Goal: Task Accomplishment & Management: Manage account settings

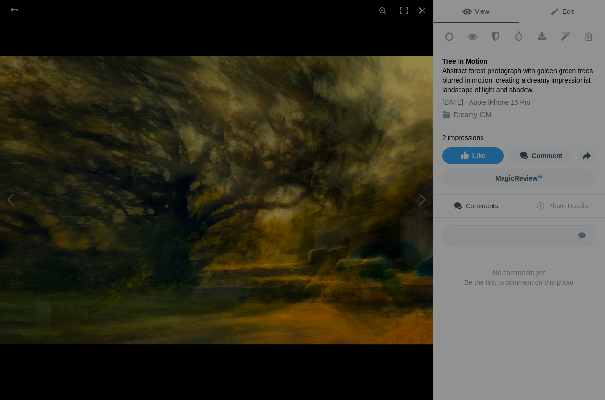
click at [575, 7] on link "Edit" at bounding box center [562, 11] width 86 height 23
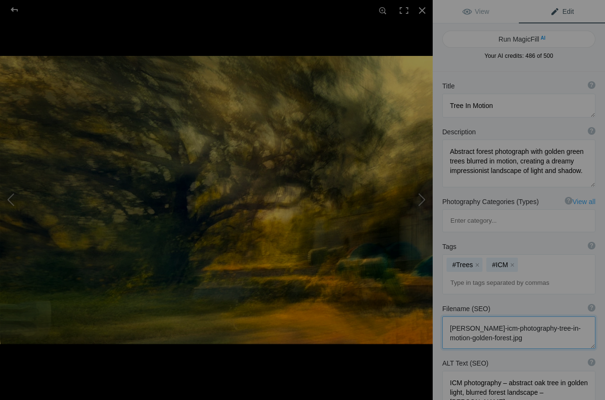
scroll to position [1, 0]
drag, startPoint x: 542, startPoint y: 300, endPoint x: 562, endPoint y: 318, distance: 26.7
click at [562, 318] on textarea at bounding box center [518, 333] width 153 height 33
click at [424, 11] on div at bounding box center [421, 10] width 21 height 21
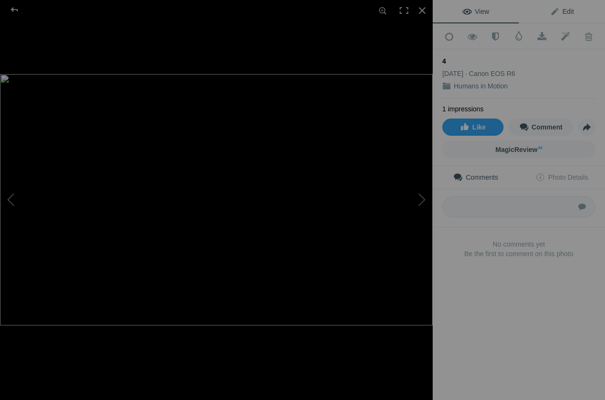
click at [580, 15] on link "Edit" at bounding box center [562, 11] width 86 height 23
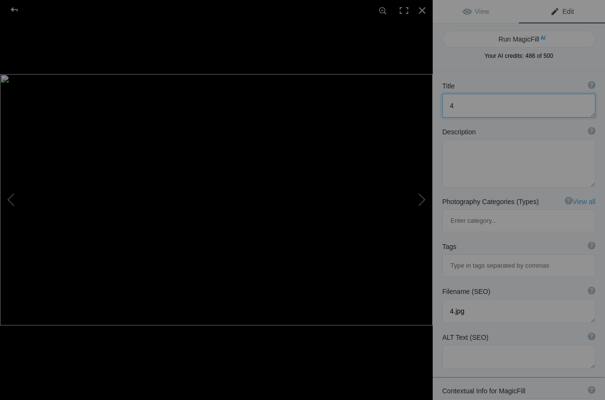
drag, startPoint x: 481, startPoint y: 109, endPoint x: 447, endPoint y: 109, distance: 33.5
click at [447, 109] on textarea at bounding box center [518, 106] width 153 height 24
paste textarea "Figures in Motion"
click at [471, 108] on textarea at bounding box center [518, 106] width 153 height 24
type textarea "Figure in Motion"
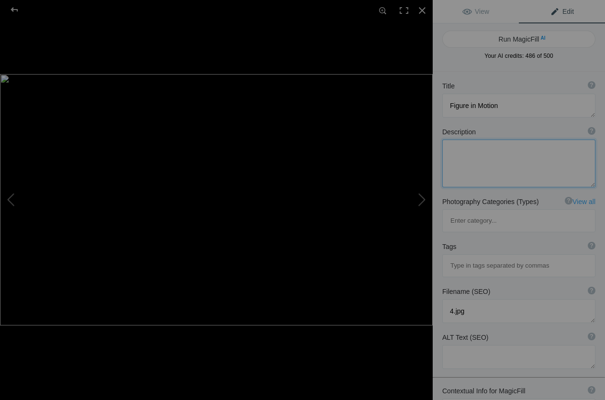
click at [479, 152] on textarea at bounding box center [518, 164] width 153 height 48
paste textarea "ICM abstract photography of human silhouettes in golden and red tones, blurred …"
type textarea "ICM abstract photography of human silhouettes in golden and red tones, blurred …"
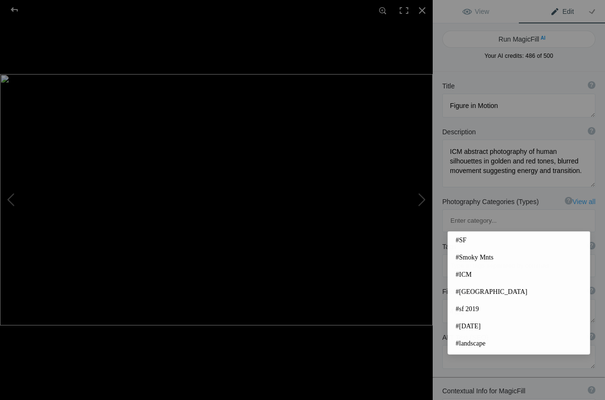
click at [455, 257] on input at bounding box center [518, 265] width 143 height 17
type input "#icm"
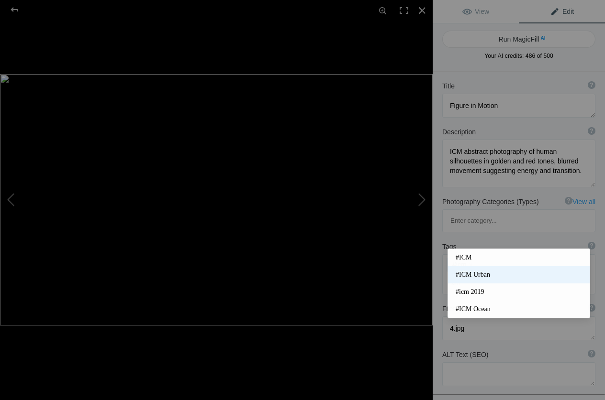
type input "icm"
click at [477, 276] on span "#ICM Urban" at bounding box center [518, 275] width 126 height 10
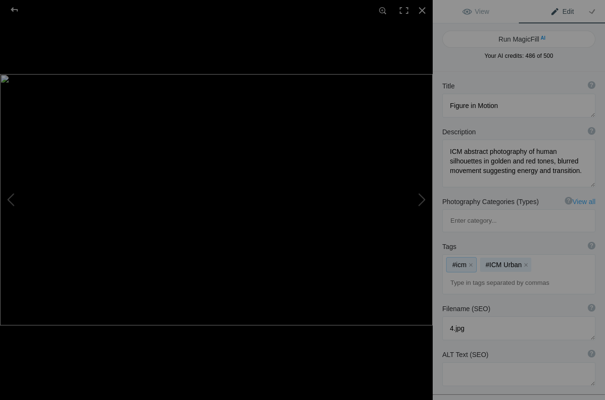
click at [544, 255] on div "#icm x #ICM Urban x" at bounding box center [518, 274] width 152 height 39
click at [549, 255] on div "#icm x #ICM Urban x" at bounding box center [518, 274] width 152 height 39
click at [545, 275] on input at bounding box center [518, 283] width 143 height 17
type input "movementart"
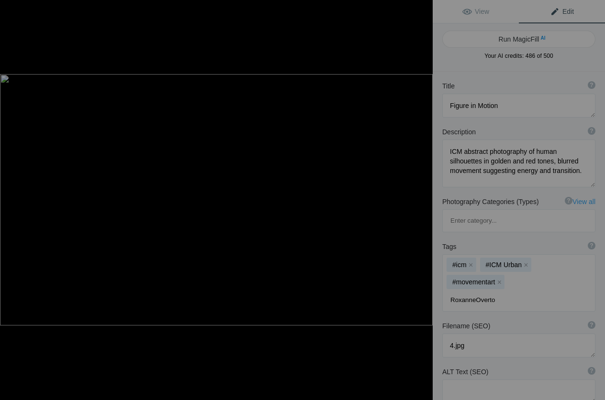
type input "RoxanneOverton"
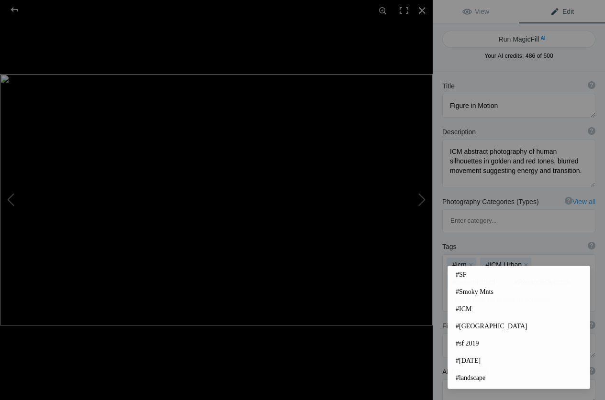
click at [440, 317] on div "Filename (SEO) ? Choose a clear, descriptive filename that accurately represent…" at bounding box center [518, 340] width 172 height 46
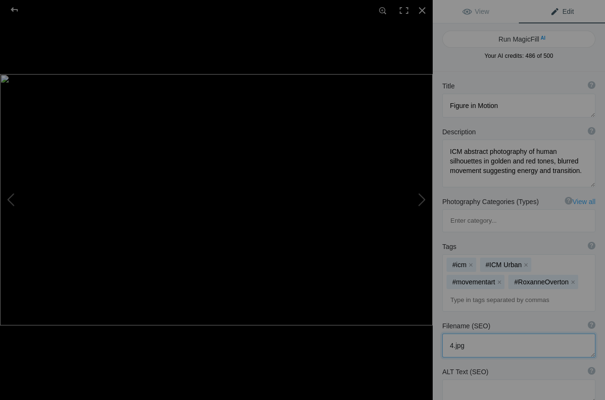
drag, startPoint x: 473, startPoint y: 302, endPoint x: 436, endPoint y: 303, distance: 37.3
click at [442, 334] on textarea at bounding box center [518, 346] width 153 height 24
paste textarea "roxanne-overton-icm-abstract-photography-figures-in-motion"
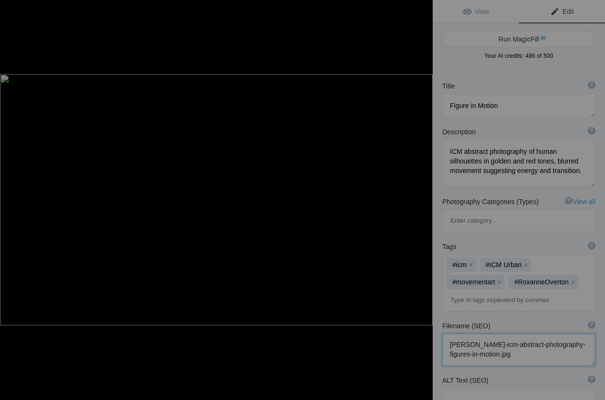
type textarea "roxanne-overton-icm-abstract-photography-figures-in-motion.jpg"
click at [470, 388] on textarea at bounding box center [518, 400] width 153 height 24
paste textarea "ICM abstract photography of human silhouettes in golden and red light with blur…"
type textarea "ICM abstract photography of human silhouettes in golden and red light with blur…"
click at [477, 11] on span "View" at bounding box center [475, 12] width 27 height 8
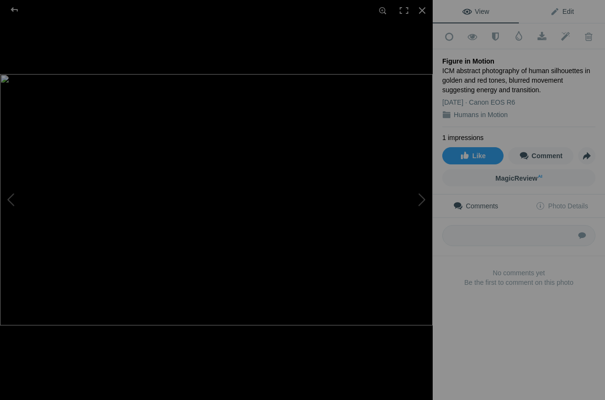
click at [560, 11] on span "Edit" at bounding box center [562, 12] width 24 height 8
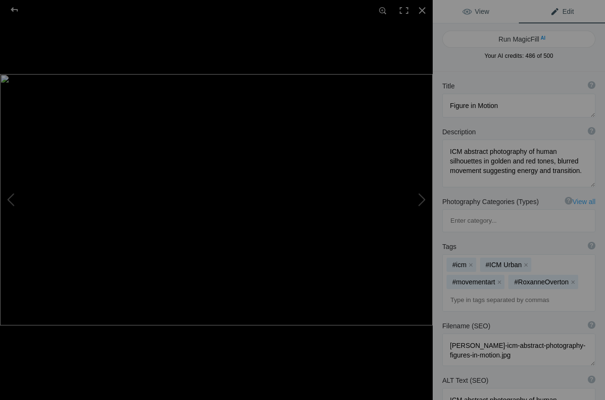
click at [494, 10] on link "View" at bounding box center [475, 11] width 86 height 23
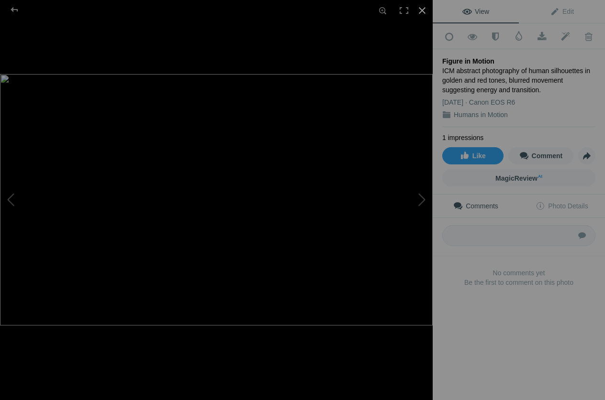
click at [420, 11] on div at bounding box center [421, 10] width 21 height 21
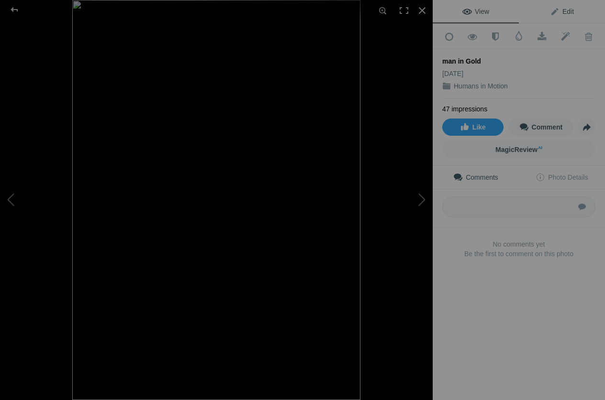
click at [572, 11] on span "Edit" at bounding box center [562, 12] width 24 height 8
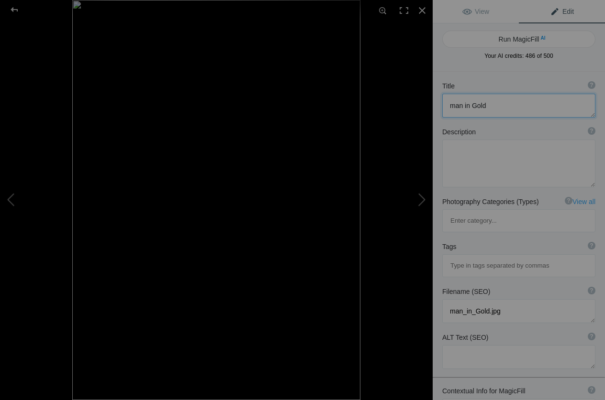
drag, startPoint x: 494, startPoint y: 105, endPoint x: 425, endPoint y: 104, distance: 68.4
click at [442, 104] on textarea at bounding box center [518, 106] width 153 height 24
type textarea "N"
type textarea "Man in Gold"
click at [484, 157] on textarea at bounding box center [518, 164] width 153 height 48
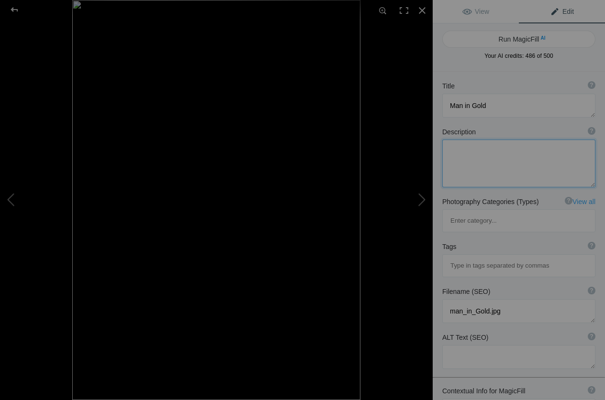
click at [457, 165] on textarea at bounding box center [518, 164] width 153 height 48
paste textarea "ICM abstract photography of a solitary figure walking into golden light, blurre…"
type textarea "ICM abstract photography of a solitary figure walking into golden light, blurre…"
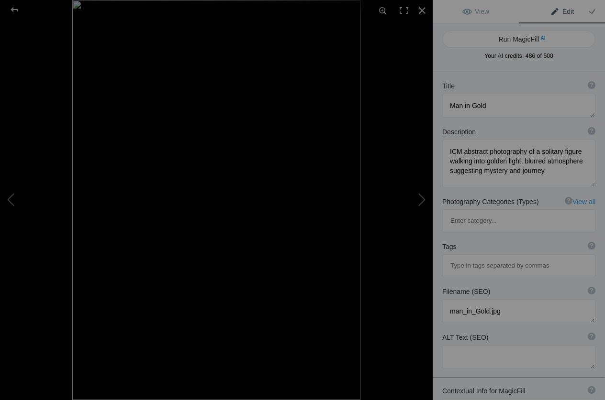
click at [462, 257] on input at bounding box center [518, 265] width 143 height 17
type input "ICM photography"
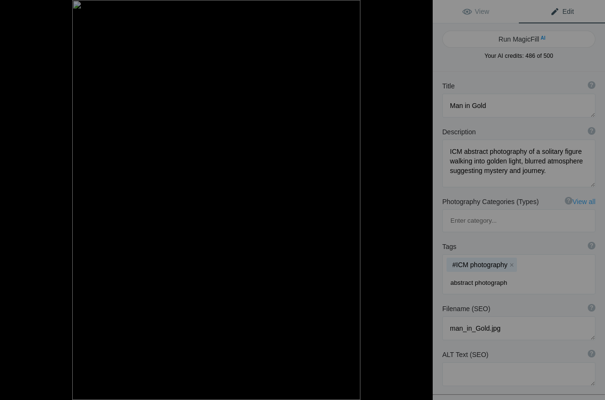
type input "abstract photography"
type input "am walking"
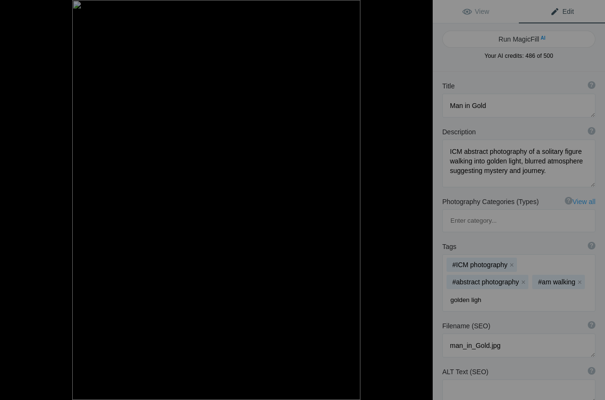
type input "golden light"
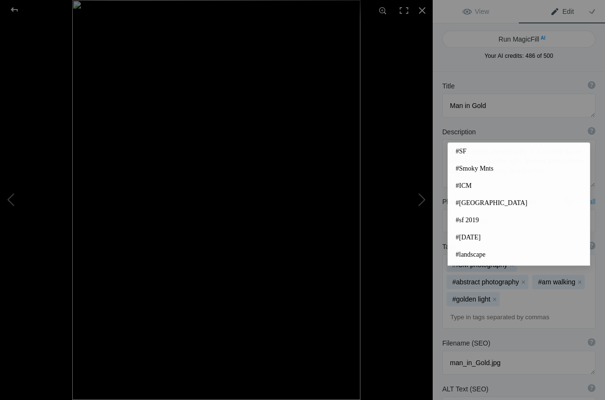
click at [436, 288] on div "Tags ? Tags are keywords that describe images. For SEO purposes, do not tag pho…" at bounding box center [518, 285] width 172 height 97
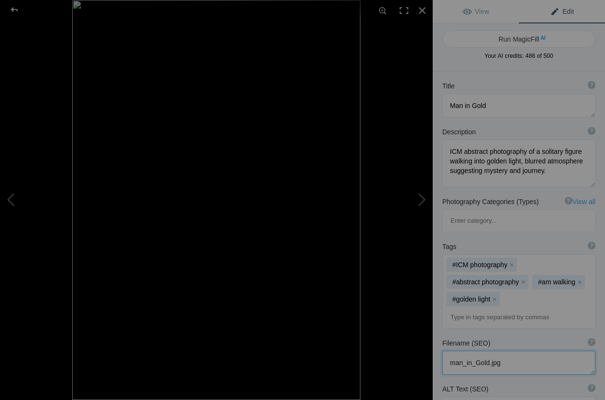
drag, startPoint x: 515, startPoint y: 321, endPoint x: 427, endPoint y: 323, distance: 88.5
click at [442, 351] on textarea at bounding box center [518, 363] width 153 height 24
click at [465, 351] on textarea at bounding box center [518, 363] width 153 height 24
paste textarea "roxanne-overton-icm-abstract-photography-man-in-gold.jpg"
type textarea "roxanne-overton-icm-abstract-photography-man-in-gold.jpg"
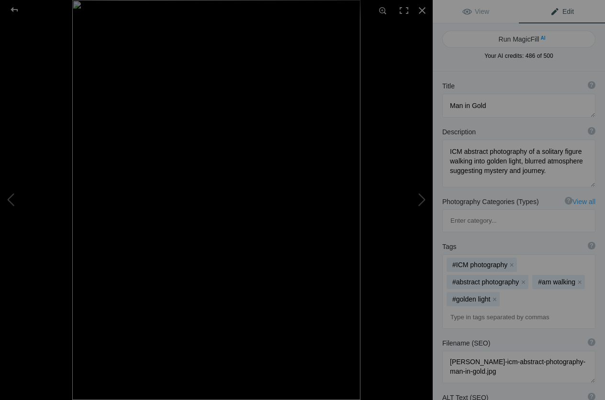
paste textarea "ICM abstract photography of solitary man in golden blurred light, human motion …"
type textarea "ICM abstract photography of solitary man in golden blurred light, human motion …"
click at [470, 13] on span "View" at bounding box center [475, 12] width 27 height 8
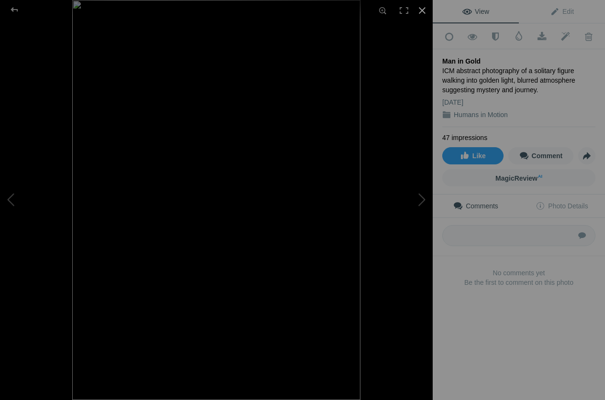
click at [426, 10] on div at bounding box center [421, 10] width 21 height 21
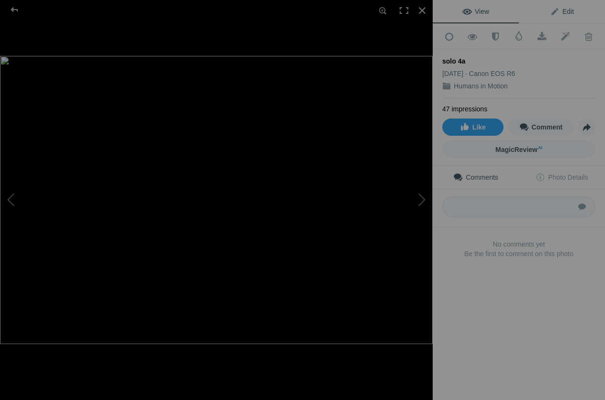
click at [580, 9] on link "Edit" at bounding box center [562, 11] width 86 height 23
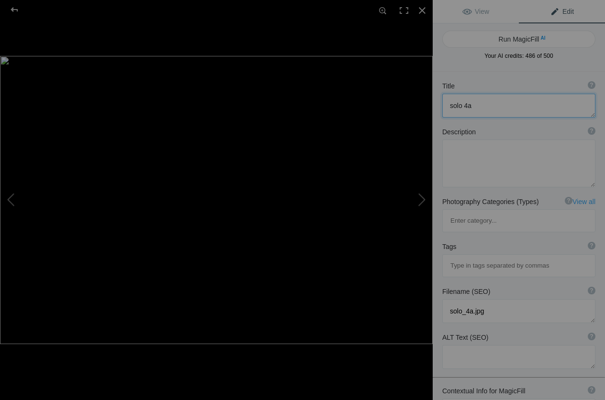
drag, startPoint x: 477, startPoint y: 107, endPoint x: 436, endPoint y: 108, distance: 41.6
click at [442, 108] on textarea at bounding box center [518, 106] width 153 height 24
paste textarea "Solo in Motion"
type textarea "Solo in Motion"
click at [491, 153] on textarea at bounding box center [518, 164] width 153 height 48
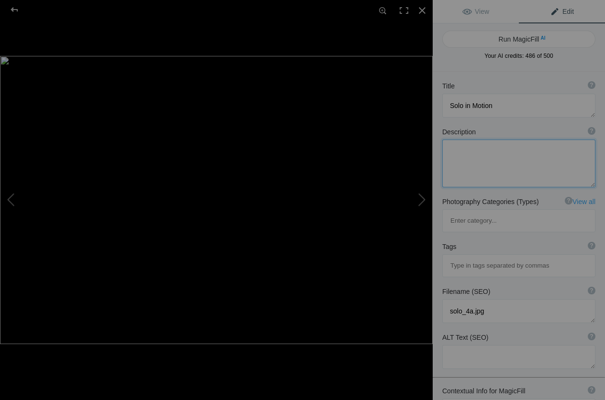
paste textarea "ICM abstract photography of woman in red moving alone, blurred figure with glow…"
type textarea "ICM abstract photography of woman in red moving alone, blurred figure with glow…"
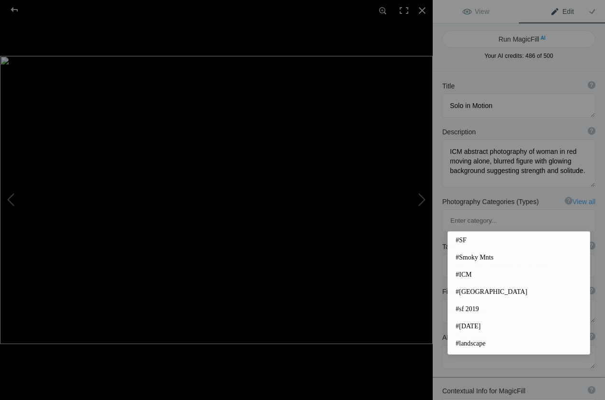
click at [458, 257] on input at bounding box center [518, 265] width 143 height 17
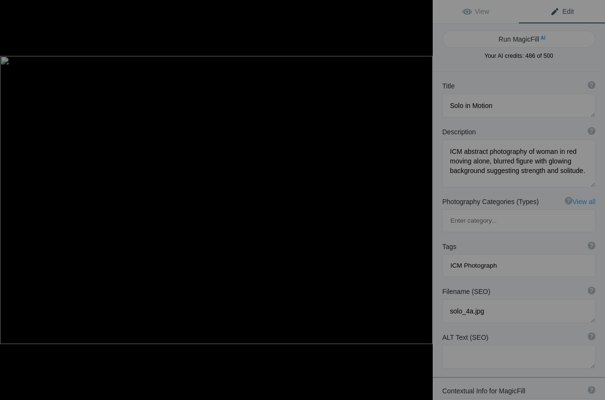
type input "ICM Photography"
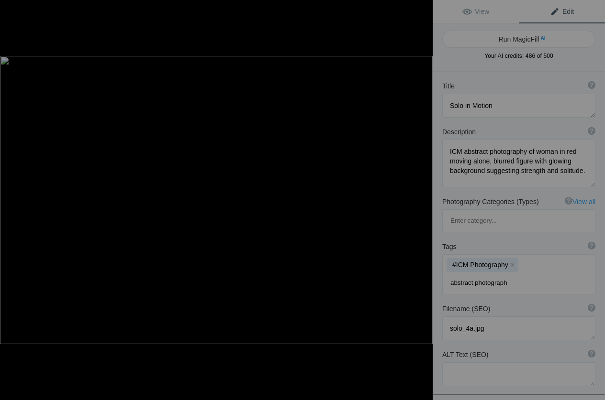
type input "abstract photography"
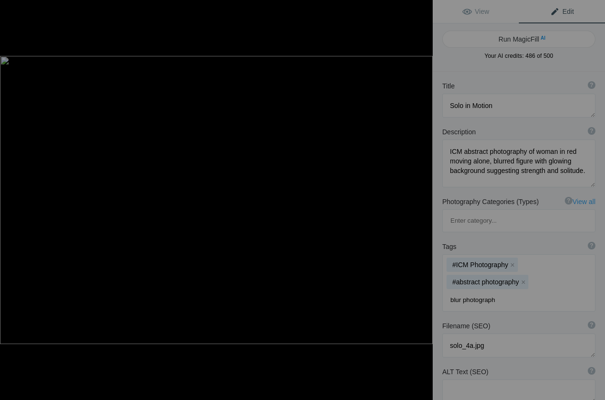
type input "blur photography"
type input "solo woman"
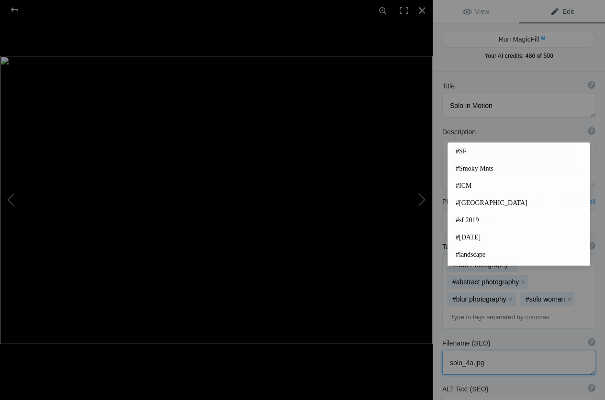
drag, startPoint x: 490, startPoint y: 324, endPoint x: 436, endPoint y: 319, distance: 54.3
click at [442, 351] on textarea at bounding box center [518, 363] width 153 height 24
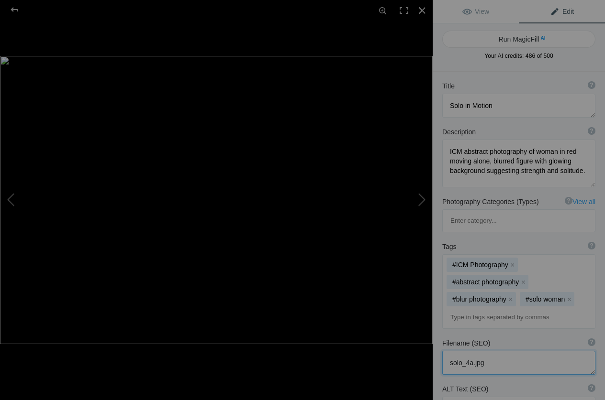
paste textarea "roxanne-overton-icm-abstract-photography-solo-in-motion-woman"
type textarea "roxanne-overton-icm-abstract-photography-solo-in-motion-woman.jpg"
paste textarea "ICM abstract photography of blurred woman in red, solo figure in glowing motion…"
type textarea "ICM abstract photography of blurred woman in red, solo figure in glowing motion…"
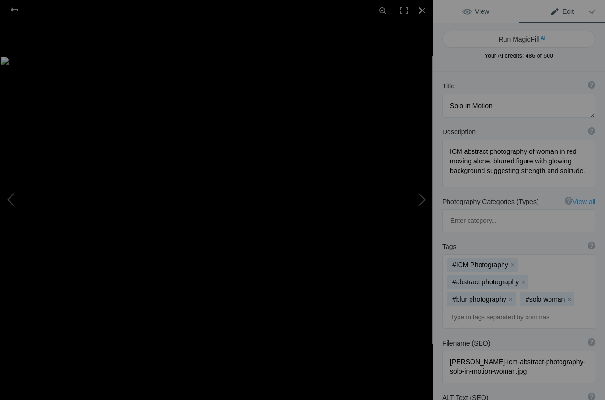
click at [481, 11] on span "View" at bounding box center [475, 12] width 27 height 8
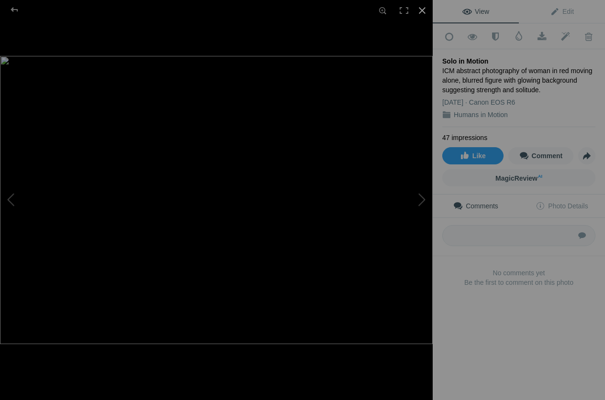
click at [420, 7] on div at bounding box center [421, 10] width 21 height 21
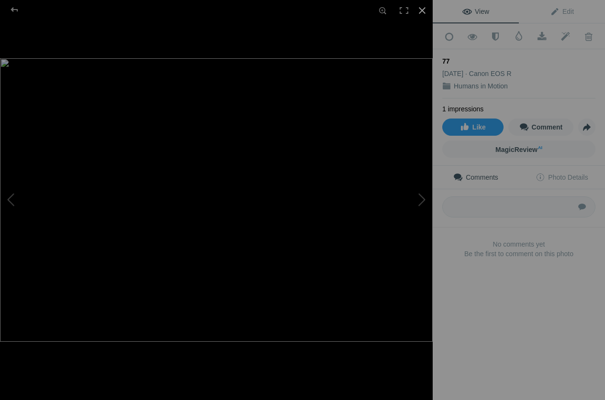
click at [425, 10] on div at bounding box center [421, 10] width 21 height 21
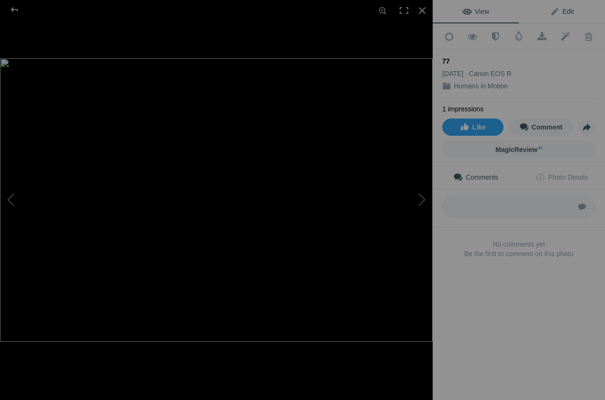
click at [562, 13] on span "Edit" at bounding box center [562, 12] width 24 height 8
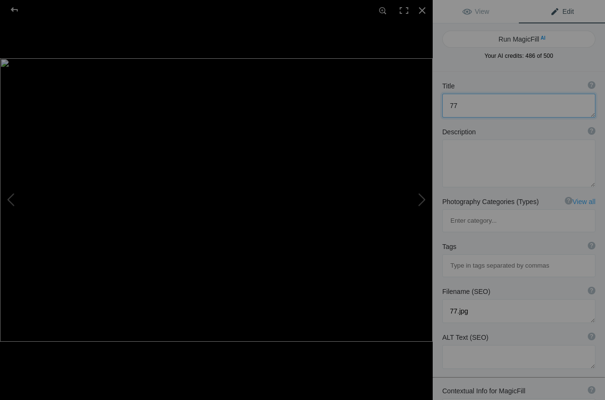
drag, startPoint x: 467, startPoint y: 105, endPoint x: 437, endPoint y: 108, distance: 30.7
click at [442, 108] on textarea at bounding box center [518, 106] width 153 height 24
paste textarea "Steps of Color"
type textarea "Steps of Color"
click at [522, 172] on textarea at bounding box center [518, 164] width 153 height 48
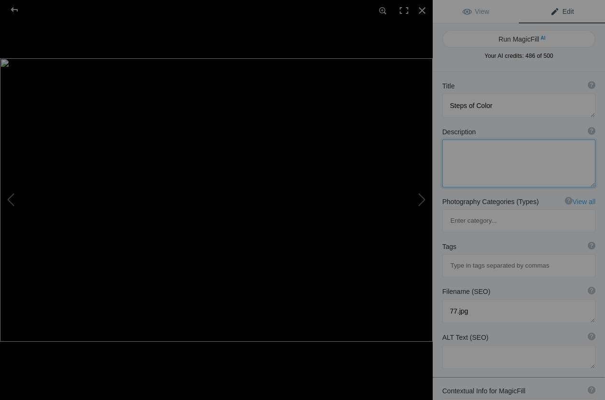
paste textarea "ICM abstract photography of people in motion on colorful stairways, blurred fig…"
type textarea "ICM abstract photography of people in motion on colorful stairways, blurred fig…"
click at [480, 257] on input at bounding box center [518, 265] width 143 height 17
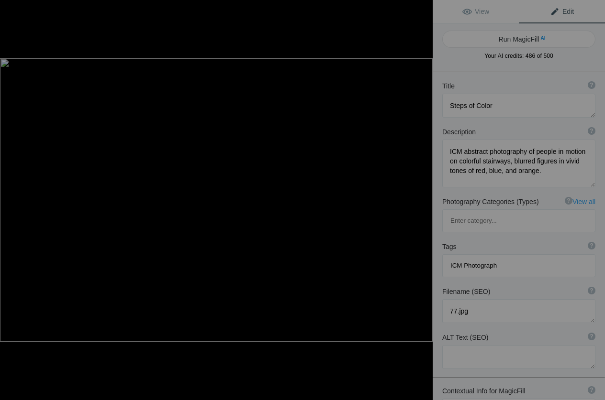
type input "ICM Photography"
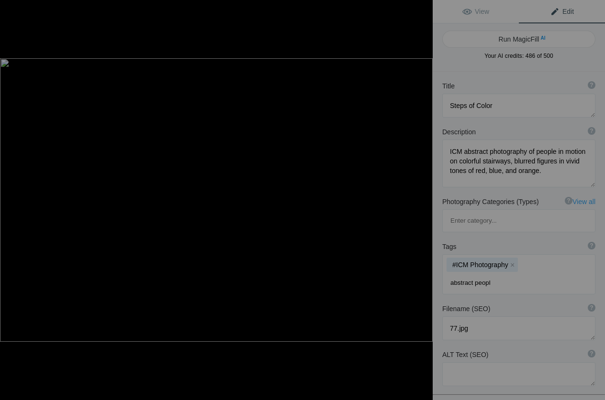
type input "abstract people"
type input "blurred figures"
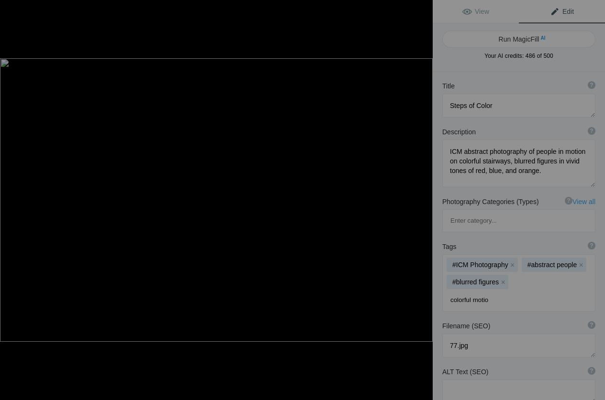
type input "colorful motion"
type input "stairway"
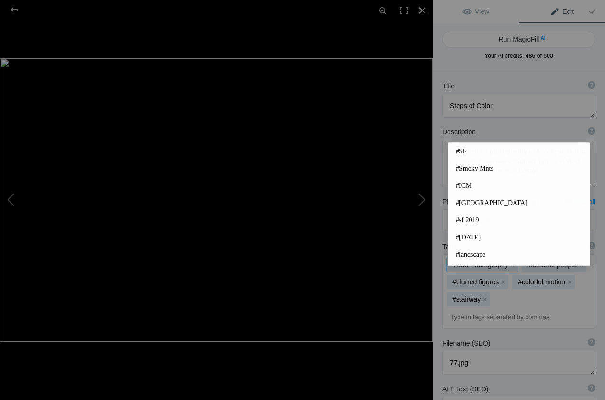
click at [444, 265] on div "#ICM Photography x #abstract people x #blurred figures x #colorful motion x #st…" at bounding box center [518, 292] width 152 height 74
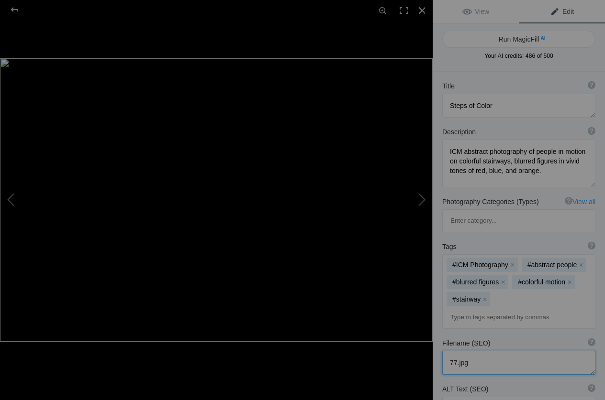
drag, startPoint x: 474, startPoint y: 323, endPoint x: 428, endPoint y: 318, distance: 46.2
click at [442, 351] on textarea at bounding box center [518, 363] width 153 height 24
paste textarea "roxanne-overton-icm-abstract-photography-steps-of-color-people"
type textarea "roxanne-overton-icm-abstract-photography-steps-of-color-people.jpg"
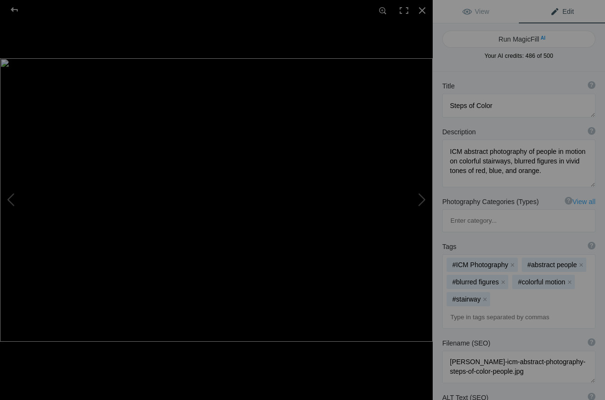
paste textarea "ICM abstract photography of blurred people moving on colorful stairway with viv…"
type textarea "ICM abstract photography of blurred people moving on colorful stairway with viv…"
click at [470, 9] on span "View" at bounding box center [475, 12] width 27 height 8
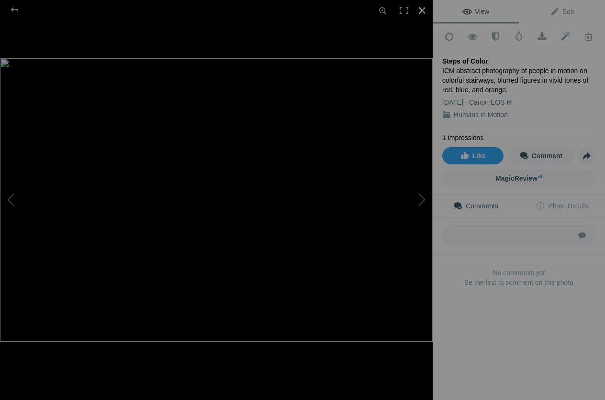
click at [423, 8] on div at bounding box center [421, 10] width 21 height 21
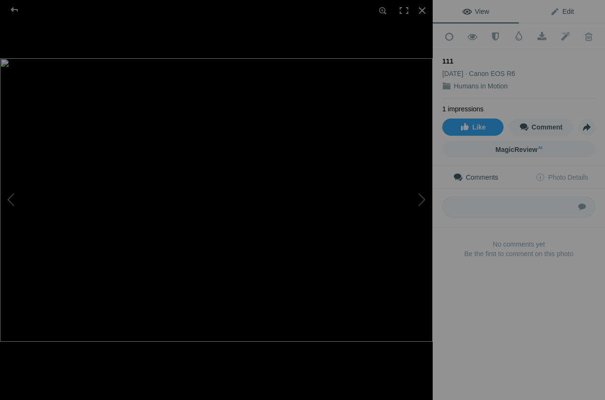
click at [576, 12] on link "Edit" at bounding box center [562, 11] width 86 height 23
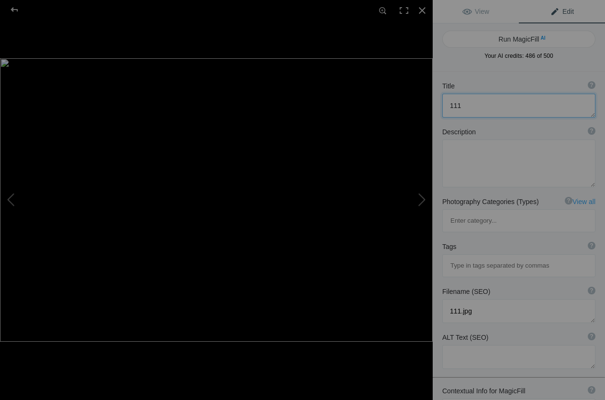
drag, startPoint x: 466, startPoint y: 107, endPoint x: 435, endPoint y: 103, distance: 30.9
click at [442, 103] on textarea at bounding box center [518, 106] width 153 height 24
paste textarea "City Rush"
type textarea "City Rush"
click at [461, 157] on textarea at bounding box center [518, 164] width 153 height 48
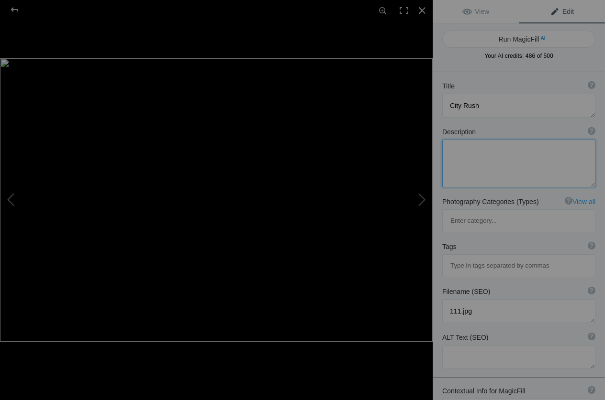
paste textarea "ICM abstract photography of urban cyclist in fast motion, blurred streaks of co…"
type textarea "ICM abstract photography of urban cyclist in fast motion, blurred streaks of co…"
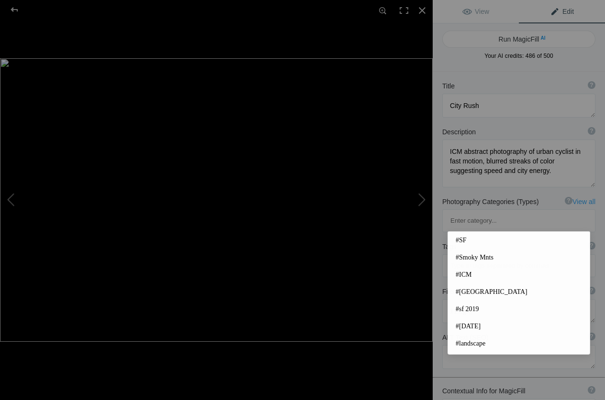
click at [472, 257] on input at bounding box center [518, 265] width 143 height 17
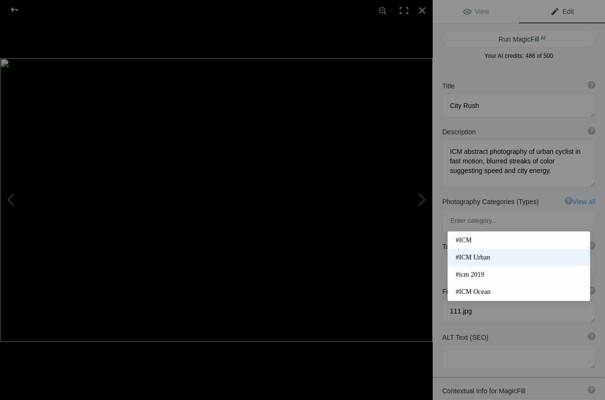
type input "icm"
click at [482, 254] on span "#ICM Urban" at bounding box center [518, 258] width 126 height 10
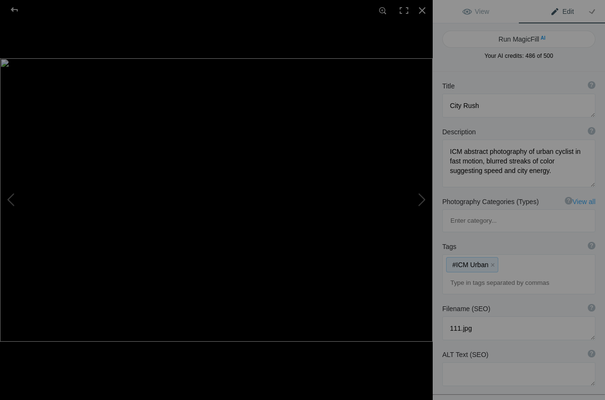
click at [508, 255] on div "#ICM Urban x" at bounding box center [518, 274] width 152 height 39
click at [507, 255] on div "#ICM Urban x" at bounding box center [518, 274] width 152 height 39
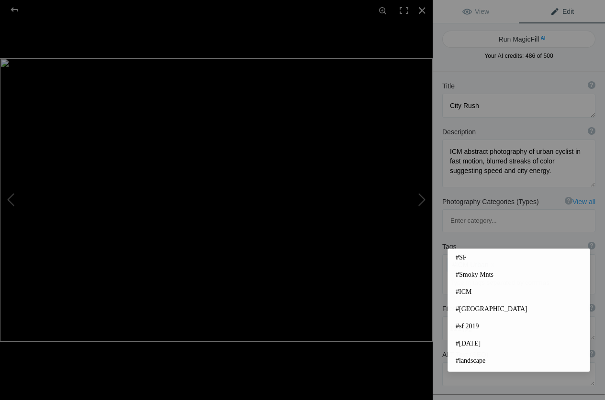
click at [477, 275] on input at bounding box center [518, 283] width 143 height 17
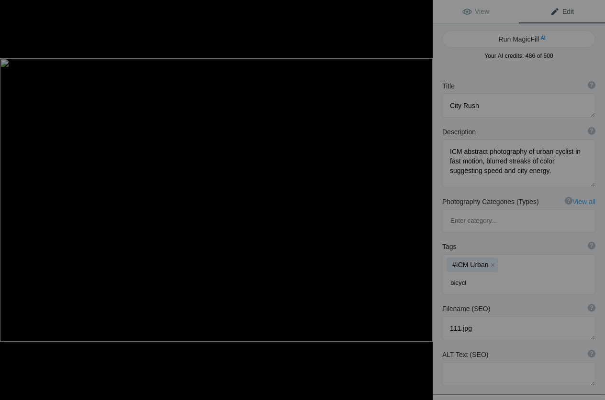
type input "bicycle"
type input "abstract bicycle"
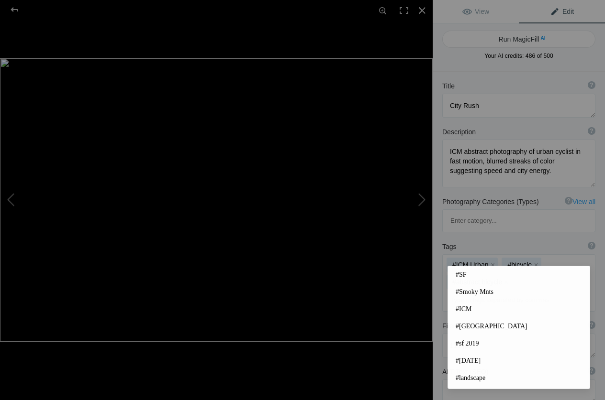
click at [441, 270] on div "Tags ? Tags are keywords that describe images. For SEO purposes, do not tag pho…" at bounding box center [518, 276] width 172 height 79
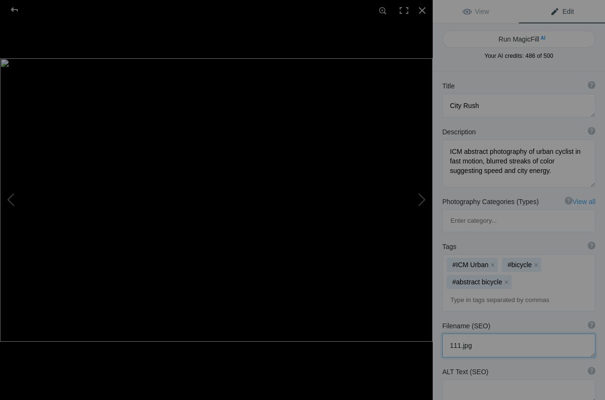
drag, startPoint x: 482, startPoint y: 308, endPoint x: 435, endPoint y: 302, distance: 46.8
click at [442, 334] on textarea at bounding box center [518, 346] width 153 height 24
paste textarea "roxanne-overton-icm-abstract-photography-city-rush-cyclist"
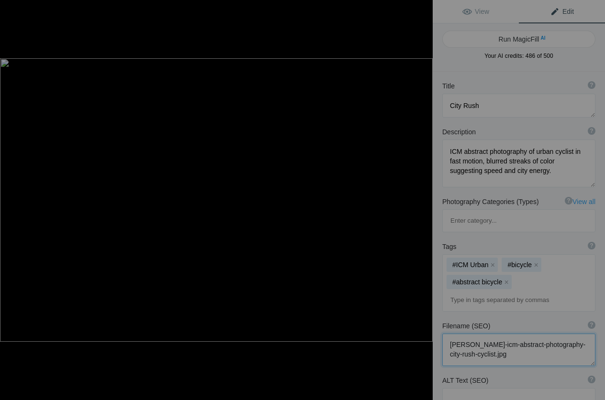
type textarea "roxanne-overton-icm-abstract-photography-city-rush-cyclist.jpg"
click at [471, 388] on div at bounding box center [518, 400] width 153 height 24
click at [472, 388] on textarea at bounding box center [518, 400] width 153 height 24
paste textarea "ICM abstract photography of cyclist in blurred urban motion with colorful strea…"
type textarea "ICM abstract photography of cyclist in blurred urban motion with colorful strea…"
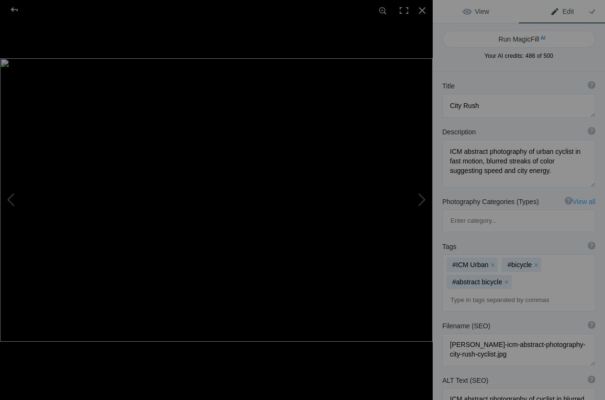
click at [483, 11] on span "View" at bounding box center [475, 12] width 27 height 8
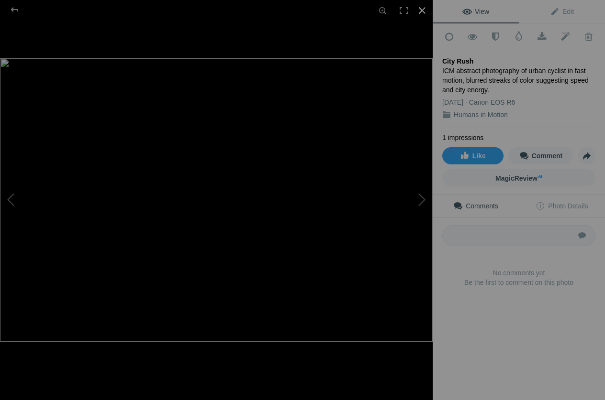
click at [421, 7] on div at bounding box center [421, 10] width 21 height 21
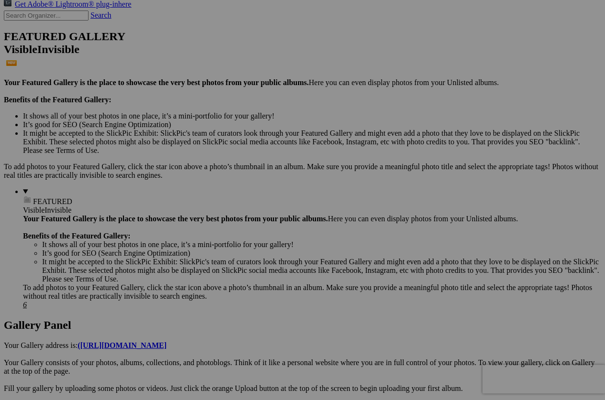
scroll to position [244, 0]
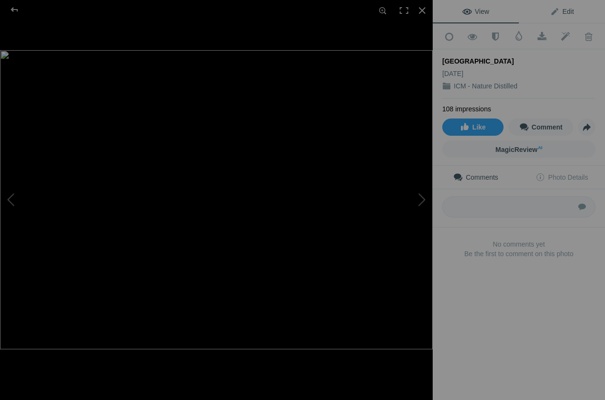
click at [564, 15] on span "Edit" at bounding box center [562, 12] width 24 height 8
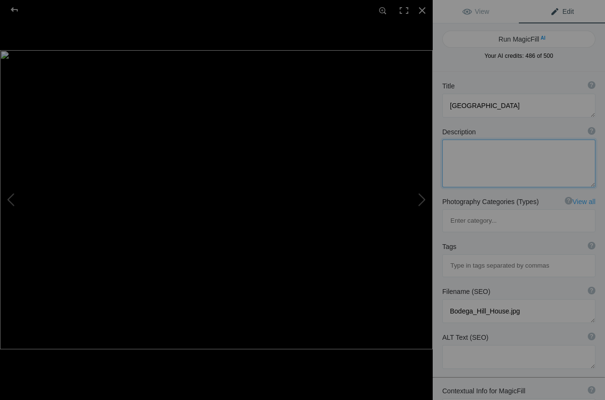
click at [461, 157] on textarea at bounding box center [518, 164] width 153 height 48
paste textarea "ICM photography, abstract house, coastal hillside, blurred seascape, golden ton…"
type textarea "ICM photography, abstract house, coastal hillside, blurred seascape, golden ton…"
click at [459, 257] on input at bounding box center [518, 265] width 143 height 17
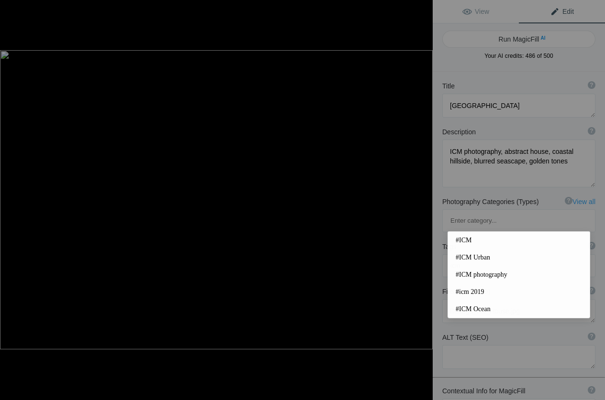
type input "icm p"
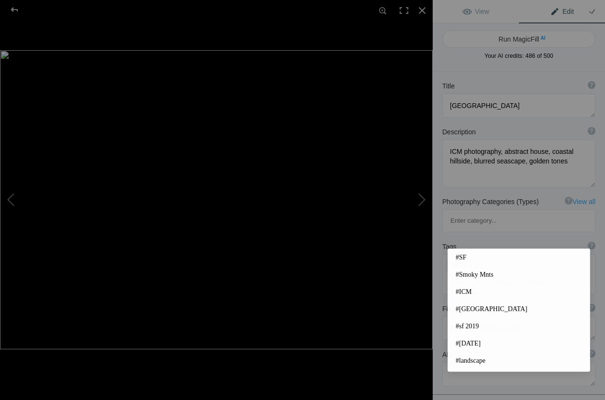
click at [478, 262] on button "x" at bounding box center [476, 265] width 7 height 7
click at [471, 257] on input at bounding box center [518, 265] width 143 height 17
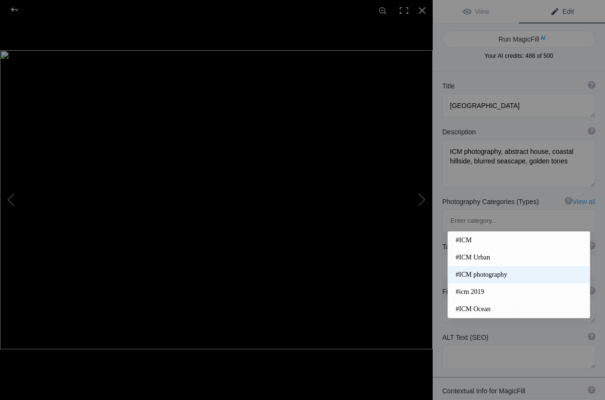
type input "icm"
click at [488, 273] on span "#ICM photography" at bounding box center [518, 275] width 126 height 10
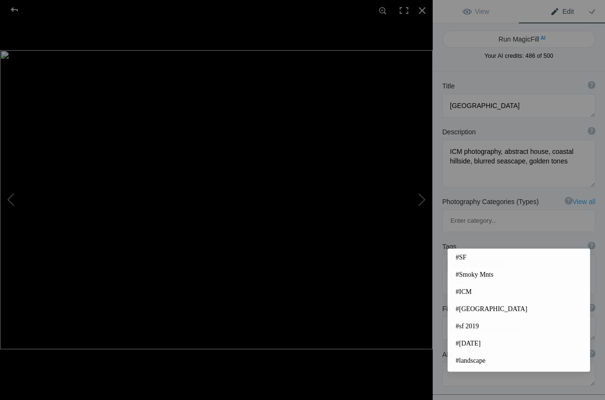
click at [459, 275] on input at bounding box center [518, 283] width 143 height 17
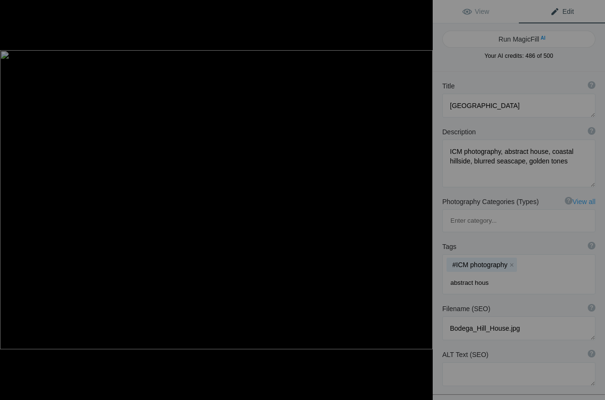
type input "abstract house"
type input "cpastal hillside"
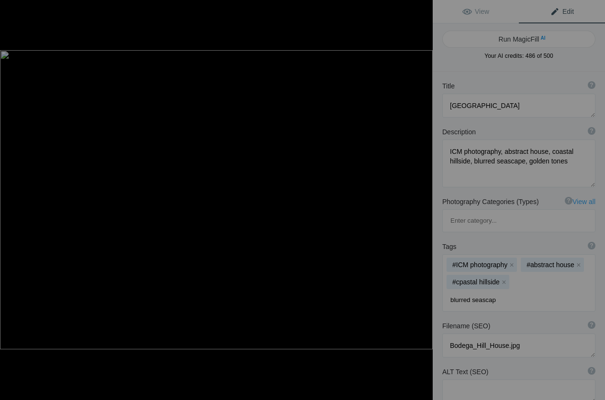
type input "blurred seascape"
type input "golden tones"
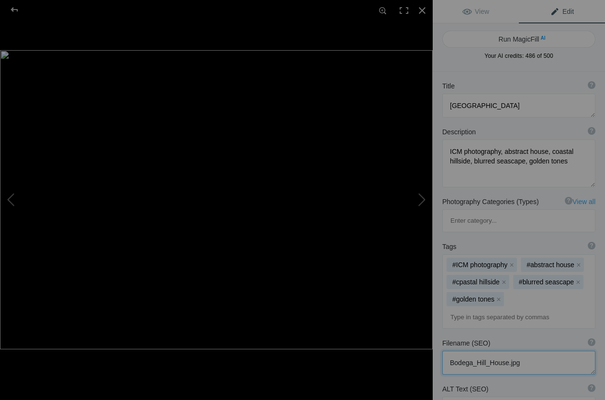
drag, startPoint x: 531, startPoint y: 317, endPoint x: 429, endPoint y: 320, distance: 102.4
click at [442, 351] on textarea at bounding box center [518, 363] width 153 height 24
paste textarea "[PERSON_NAME]-icm-abstract-photography-bodega-hill-h"
type textarea "[PERSON_NAME]-icm-abstract-photography-bodega-hill-house.jpg"
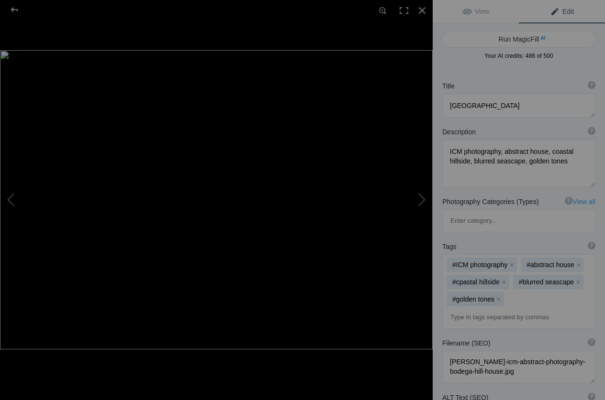
paste textarea "ICM abstract photography of hillside coastal house in golden tones with blurred…"
type textarea "ICM abstract photography of hillside coastal house in golden tones with blurred…"
click at [478, 9] on span "View" at bounding box center [475, 12] width 27 height 8
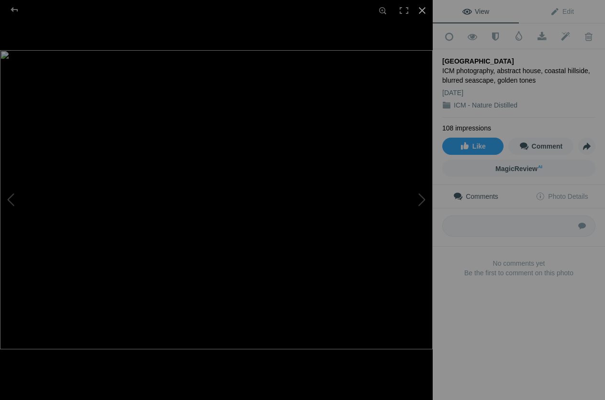
click at [423, 8] on div at bounding box center [421, 10] width 21 height 21
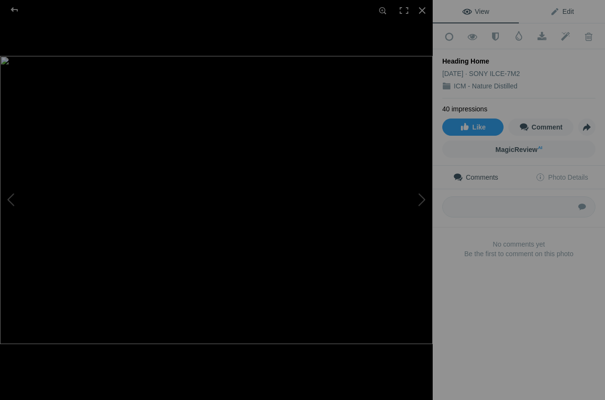
click at [572, 9] on span "Edit" at bounding box center [562, 12] width 24 height 8
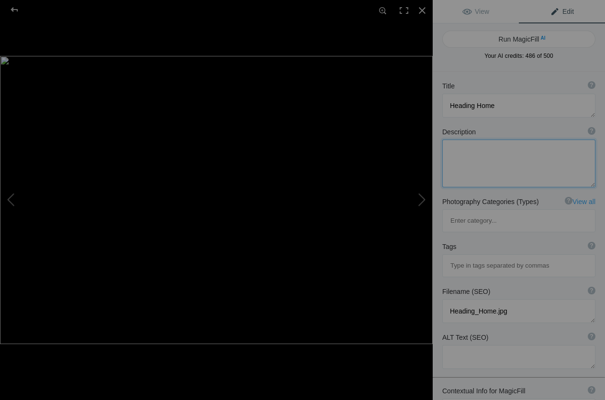
click at [469, 169] on textarea at bounding box center [518, 164] width 153 height 48
paste textarea "ICM abstract photography of sailboat returning to harbor at sunset, blurred mas…"
type textarea "ICM abstract photography of sailboat returning to harbor at sunset, blurred mas…"
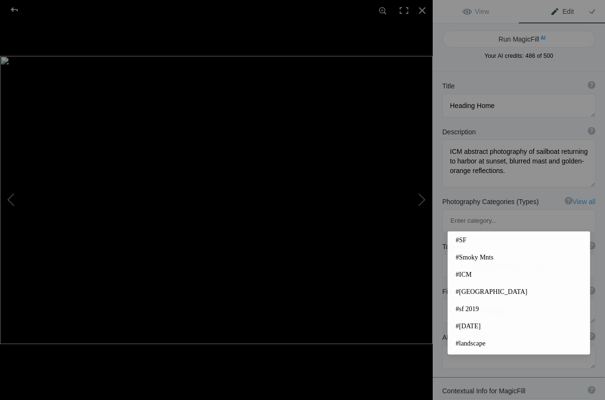
click at [453, 257] on input at bounding box center [518, 265] width 143 height 17
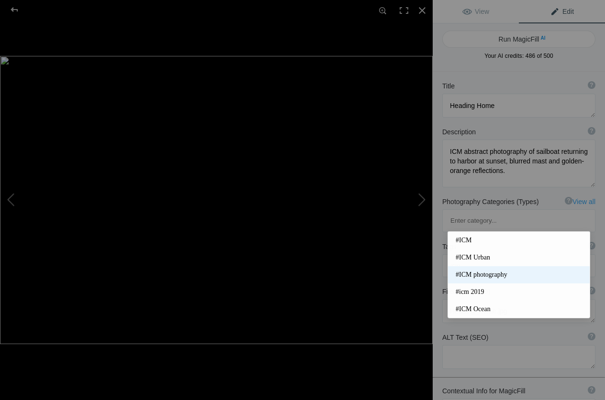
type input "icm"
click at [475, 272] on span "#ICM photography" at bounding box center [518, 275] width 126 height 10
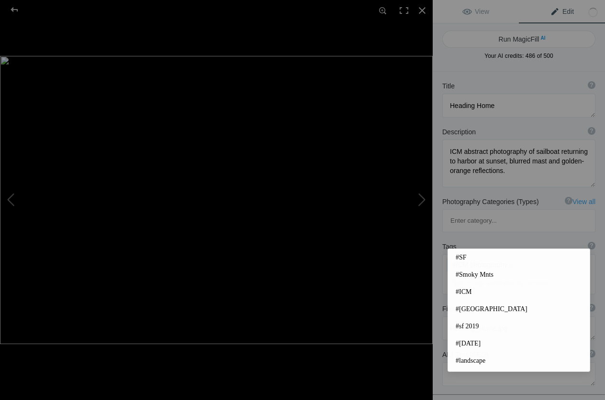
click at [464, 275] on input at bounding box center [518, 283] width 143 height 17
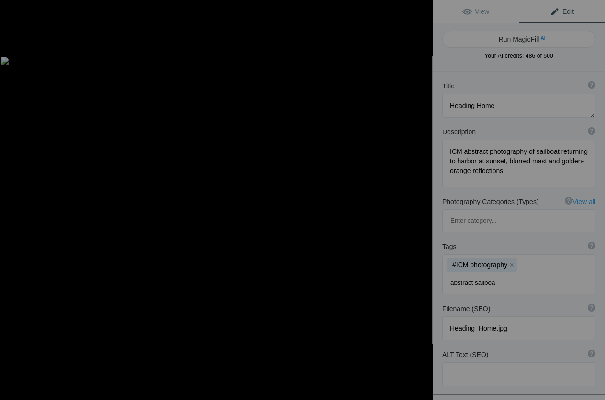
type input "abstract sailboat"
type input "[GEOGRAPHIC_DATA]"
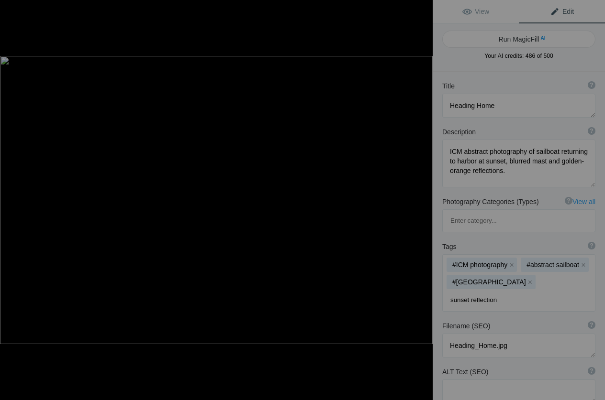
type input "sunset reflections"
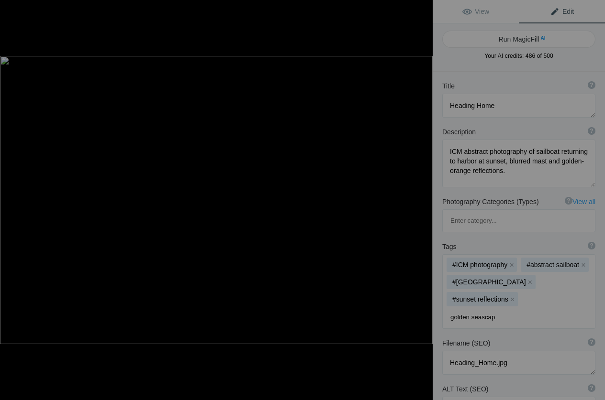
type input "golden seascape"
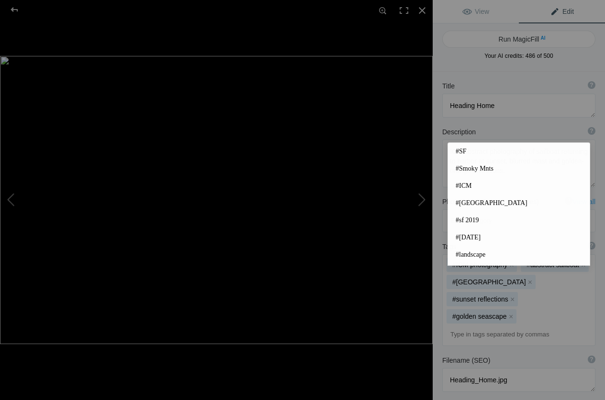
click at [434, 351] on div "Filename (SEO) ? Choose a clear, descriptive filename that accurately represent…" at bounding box center [518, 374] width 172 height 46
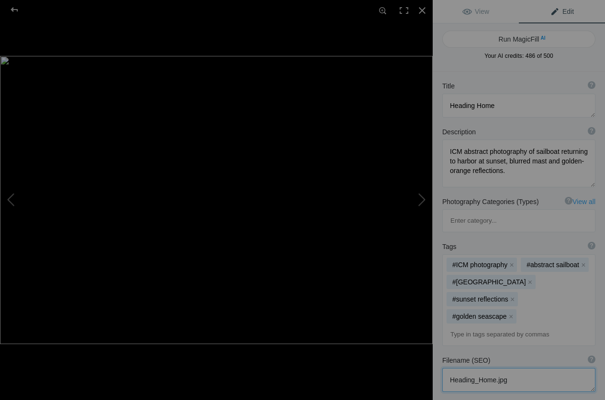
drag, startPoint x: 511, startPoint y: 319, endPoint x: 430, endPoint y: 322, distance: 81.9
click at [442, 368] on textarea at bounding box center [518, 380] width 153 height 24
paste textarea "[PERSON_NAME]-icm-abstract-photography-heading-home-sailboat"
type textarea "[PERSON_NAME]-icm-abstract-photography-heading-home-sailboat.jpg"
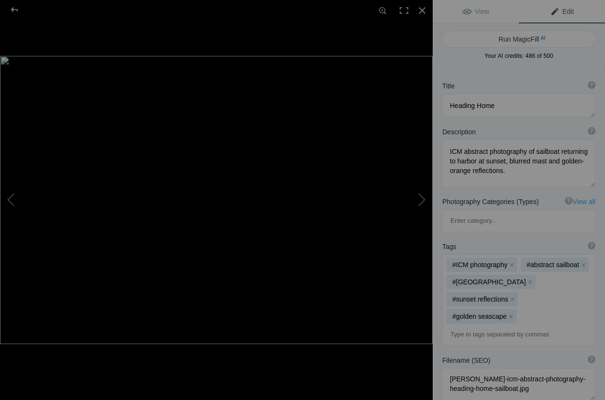
paste textarea "[PERSON_NAME]-icm-abstract-photography-heading-home-sailboat.jpg"
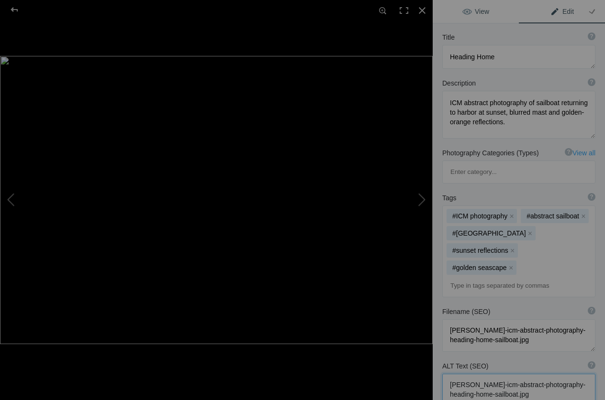
type textarea "[PERSON_NAME]-icm-abstract-photography-heading-home-sailboat.jpg"
click at [477, 8] on span "View" at bounding box center [475, 12] width 27 height 8
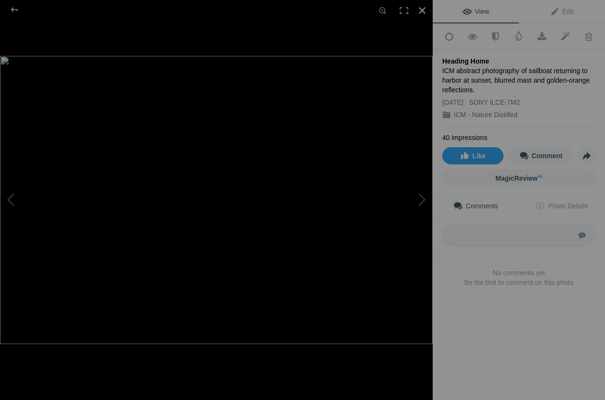
click at [424, 10] on div at bounding box center [421, 10] width 21 height 21
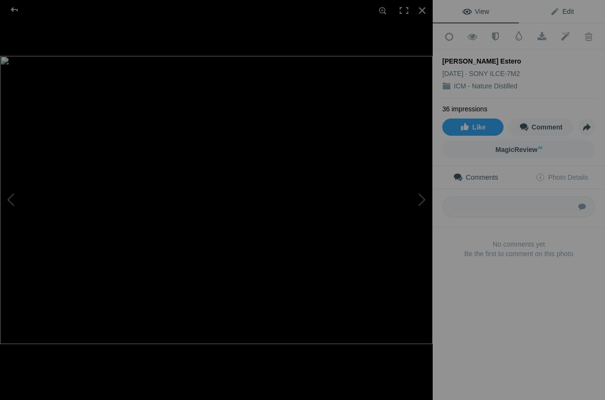
drag, startPoint x: 575, startPoint y: 8, endPoint x: 572, endPoint y: 22, distance: 14.1
click at [575, 8] on link "Edit" at bounding box center [562, 11] width 86 height 23
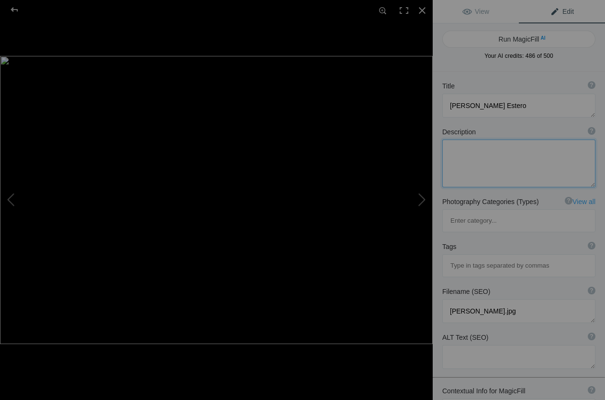
click at [478, 158] on textarea at bounding box center [518, 164] width 153 height 48
paste textarea "ICM abstract photography of estuary landscape in teal and blue tones, blurred w…"
type textarea "ICM abstract photography of estuary landscape in teal and blue tones, blurred w…"
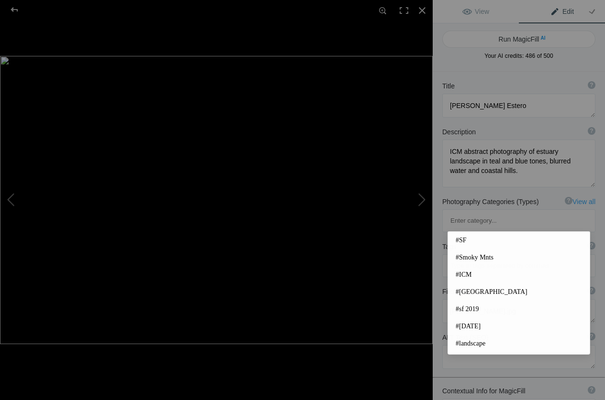
click at [457, 257] on input at bounding box center [518, 265] width 143 height 17
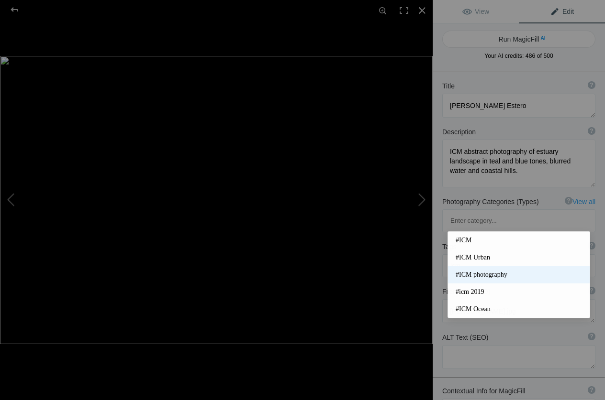
type input "icm"
click at [487, 274] on span "#ICM photography" at bounding box center [518, 275] width 126 height 10
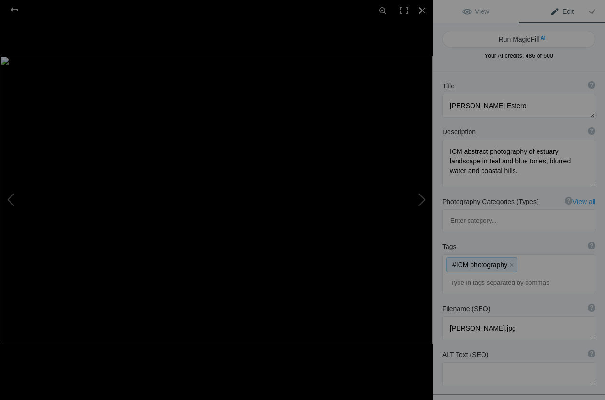
click at [529, 255] on div "#ICM photography x" at bounding box center [518, 274] width 152 height 39
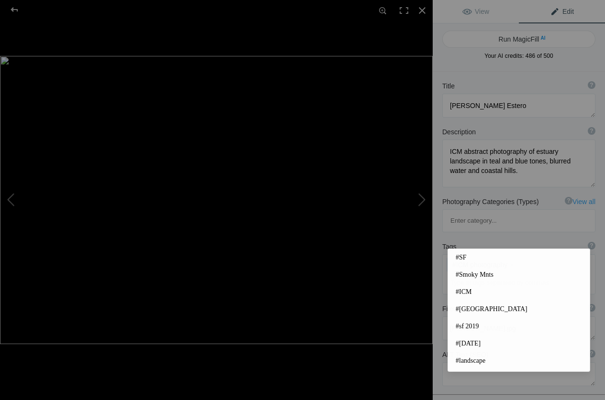
click at [475, 275] on input at bounding box center [518, 283] width 143 height 17
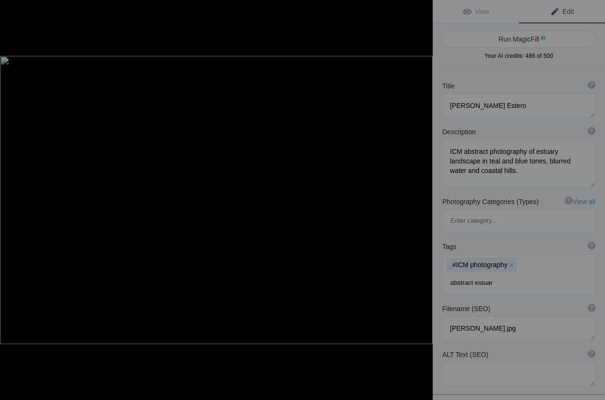
type input "abstract estuary"
type input "blurred coastal hills"
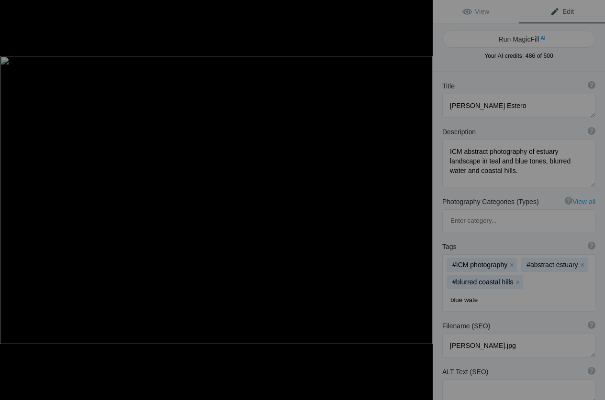
type input "blue water"
type input "impressionist seascape"
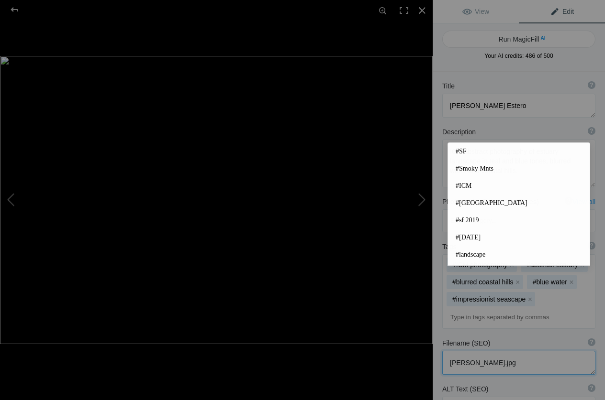
drag, startPoint x: 519, startPoint y: 322, endPoint x: 431, endPoint y: 321, distance: 87.5
click at [442, 351] on textarea at bounding box center [518, 363] width 153 height 24
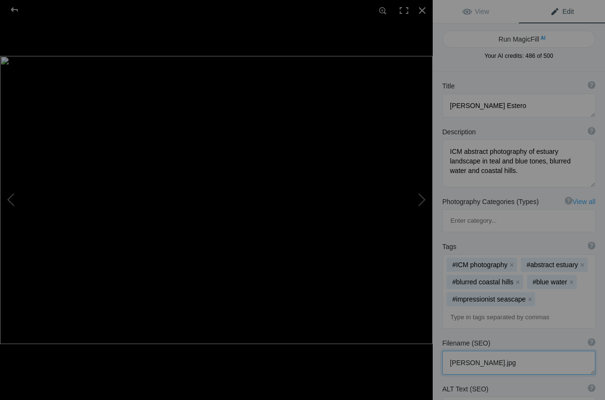
paste textarea "[PERSON_NAME]-icm-abstract-photography-drakes-e"
type textarea "[PERSON_NAME]-icm-abstract-photography-drakes-estero.jpg"
paste textarea "ICM abstract photography of estuary landscape in teal and blue with blurred coa…"
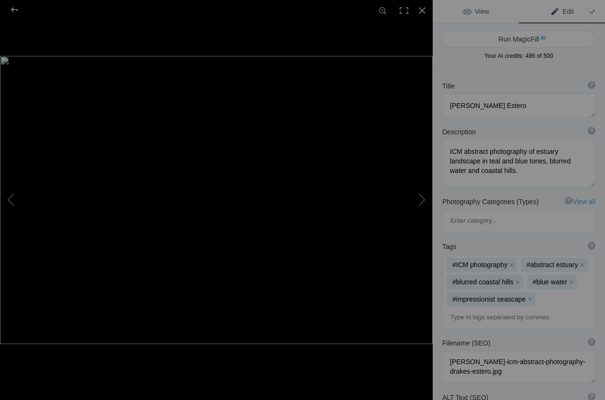
type textarea "ICM abstract photography of estuary landscape in teal and blue with blurred coa…"
click at [480, 11] on span "View" at bounding box center [475, 12] width 27 height 8
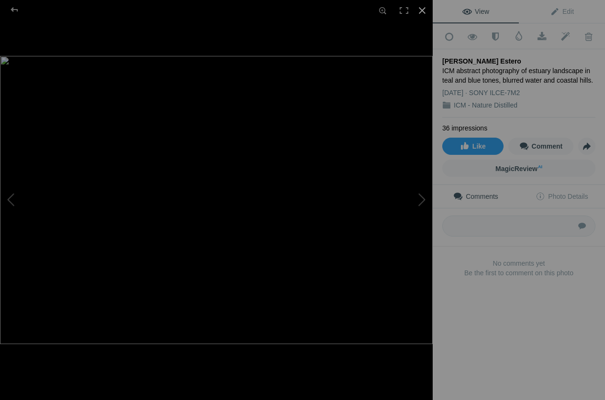
click at [423, 10] on div at bounding box center [421, 10] width 21 height 21
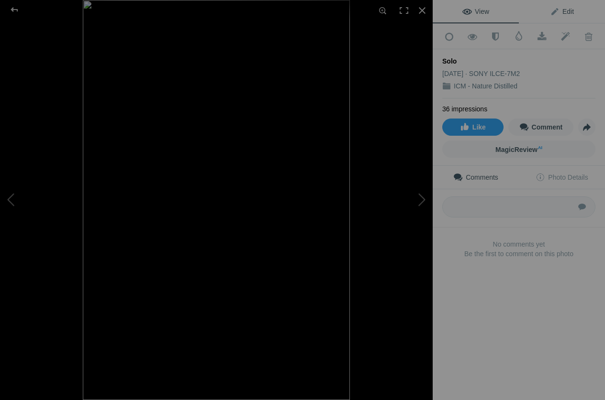
click at [570, 11] on span "Edit" at bounding box center [562, 12] width 24 height 8
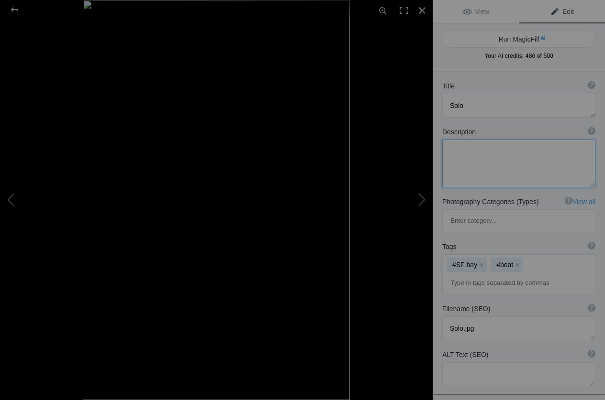
click at [490, 162] on textarea at bounding box center [518, 164] width 153 height 48
paste textarea "ICM abstract photography of single sailboat in golden and blue tones, blurred r…"
type textarea "ICM abstract photography of single sailboat in golden and blue tones, blurred r…"
click at [519, 262] on button "x" at bounding box center [517, 265] width 7 height 7
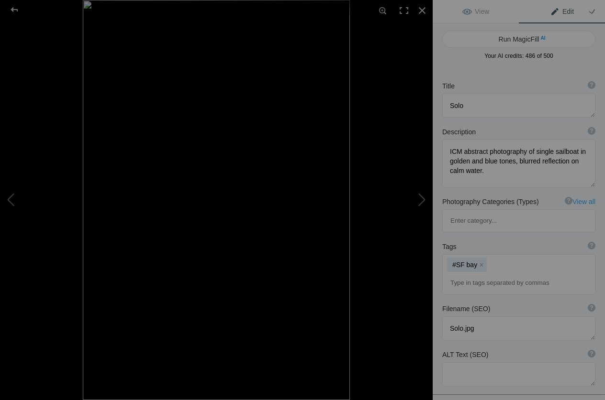
click at [470, 275] on input at bounding box center [518, 283] width 143 height 17
type input "abstract sailboat"
type input "solo boat"
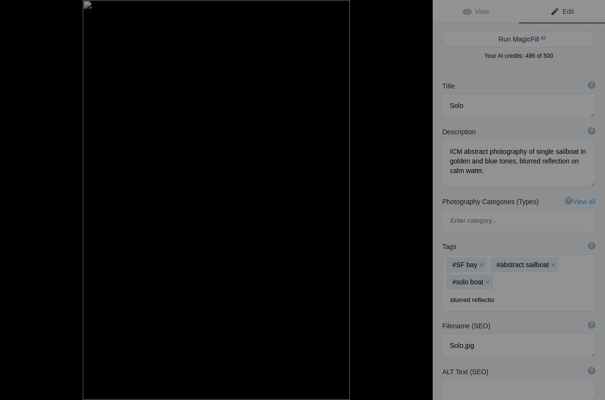
type input "blurred reflection"
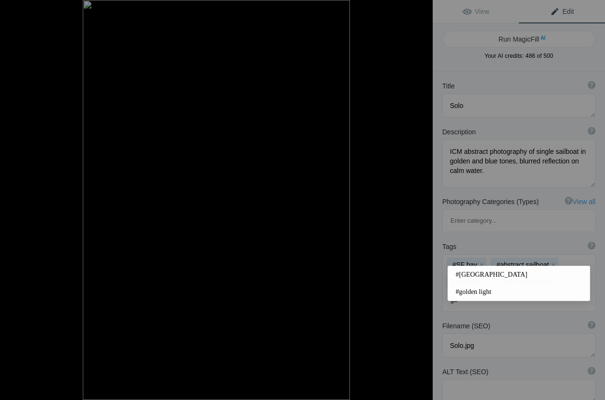
type input "g"
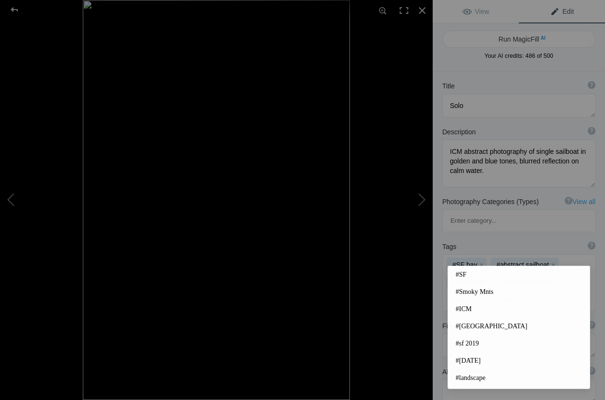
click at [459, 292] on input at bounding box center [518, 300] width 143 height 17
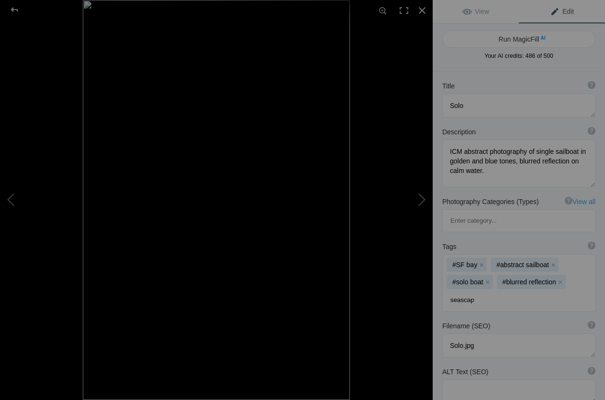
type input "seascape"
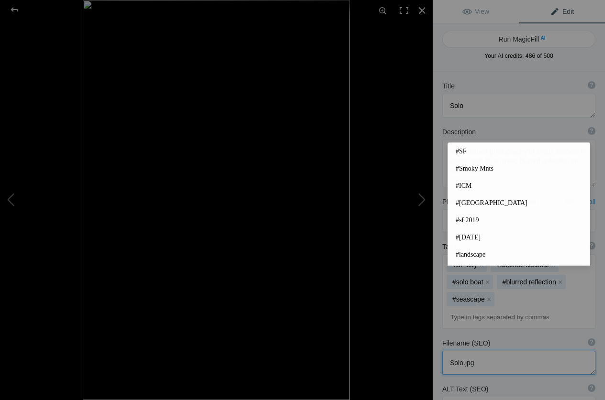
drag, startPoint x: 476, startPoint y: 323, endPoint x: 423, endPoint y: 321, distance: 53.2
click at [442, 351] on textarea at bounding box center [518, 363] width 153 height 24
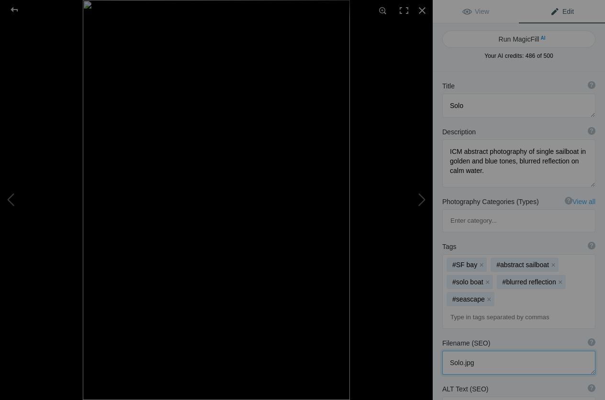
paste textarea "(SEO): [PERSON_NAME]-icm-abstract-photography-solo-sailboat"
type textarea "(SEO): [PERSON_NAME]-icm-abstract-photography-solo-sailboat.jpg"
paste textarea "ICM abstract photography of sailboat alone on water with golden-blue blurred re…"
click at [423, 11] on div at bounding box center [421, 10] width 21 height 21
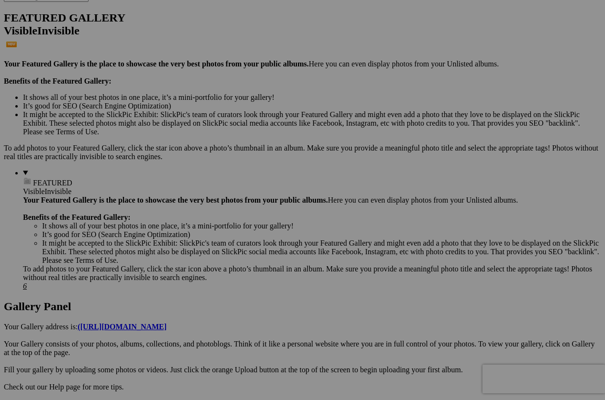
type textarea "ICM abstract photography of sailboat alone on water with golden-blue blurred re…"
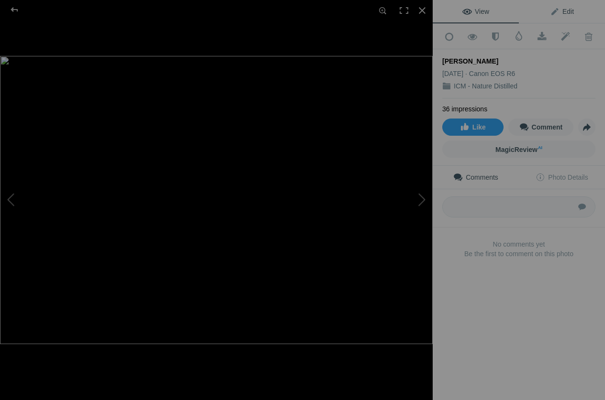
click at [560, 9] on span "Edit" at bounding box center [562, 12] width 24 height 8
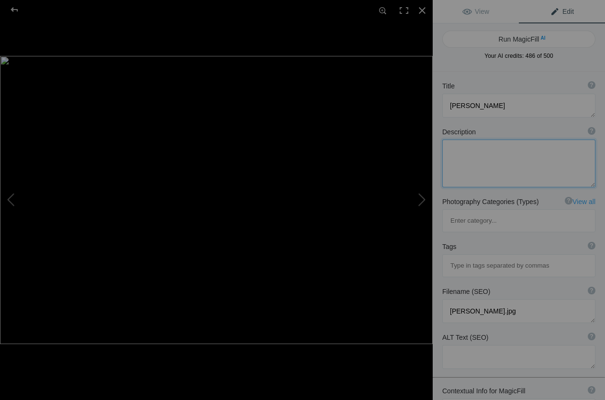
click at [478, 167] on textarea at bounding box center [518, 164] width 153 height 48
paste textarea "ICM abstract photography of coastal cliffs and ocean, blurred forms creating at…"
type textarea "ICM abstract photography of coastal cliffs and ocean, blurred forms creating at…"
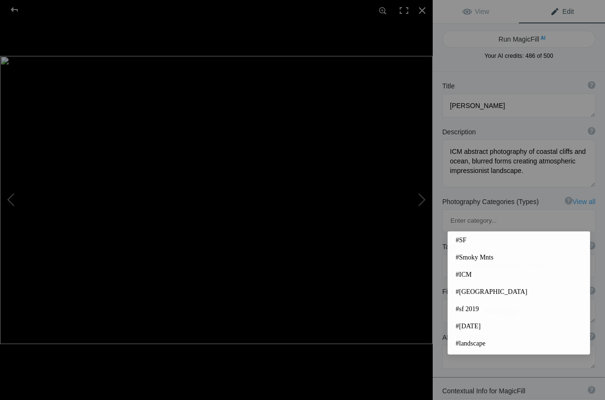
click at [466, 257] on input at bounding box center [518, 265] width 143 height 17
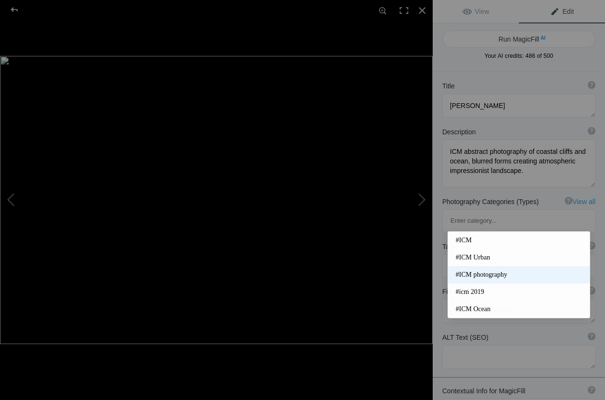
type input "icm"
click at [470, 271] on span "#ICM photography" at bounding box center [518, 275] width 126 height 10
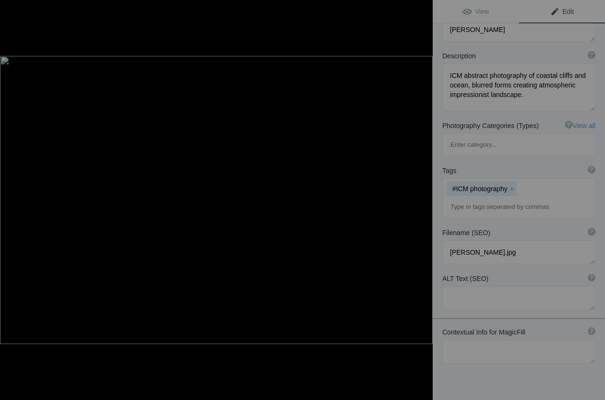
scroll to position [87, 0]
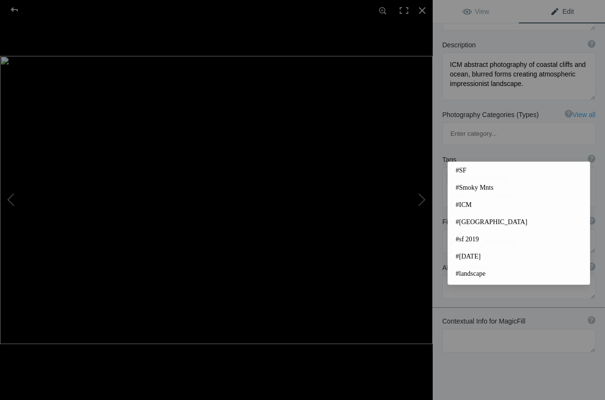
click at [466, 188] on input at bounding box center [518, 196] width 143 height 17
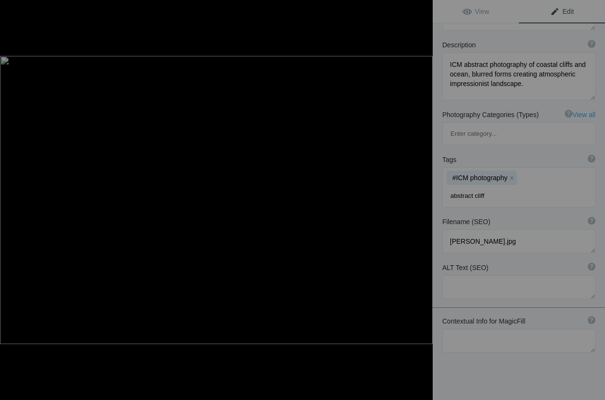
type input "abstract cliffs"
type input "coastal blur"
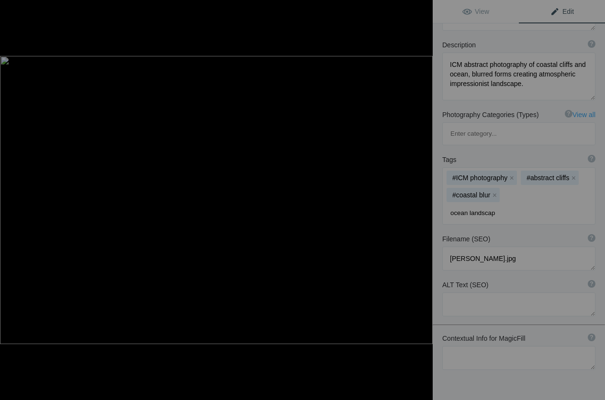
type input "ocean landscape"
type input "impressionist seascape"
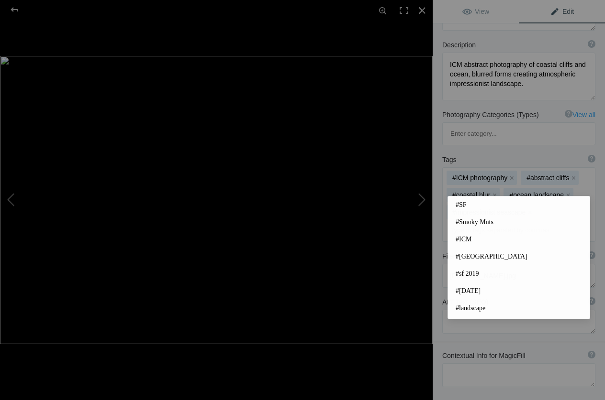
click at [477, 393] on div "Title ? Photo title is one of the highest used Search Engine ranking criteria a…" at bounding box center [518, 227] width 172 height 484
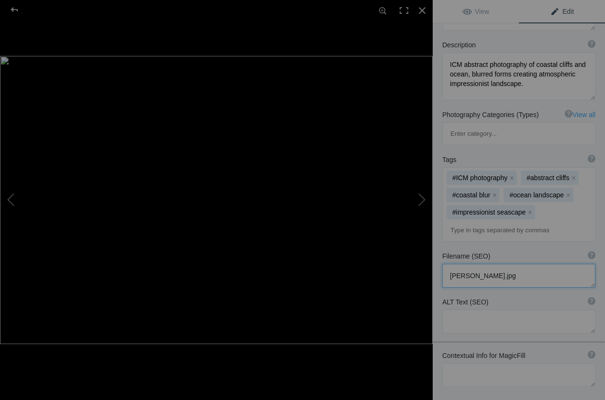
drag, startPoint x: 495, startPoint y: 235, endPoint x: 438, endPoint y: 231, distance: 57.1
click at [442, 264] on textarea at bounding box center [518, 276] width 153 height 24
paste textarea "[PERSON_NAME]-icm-abstract-photography-drakes-coast"
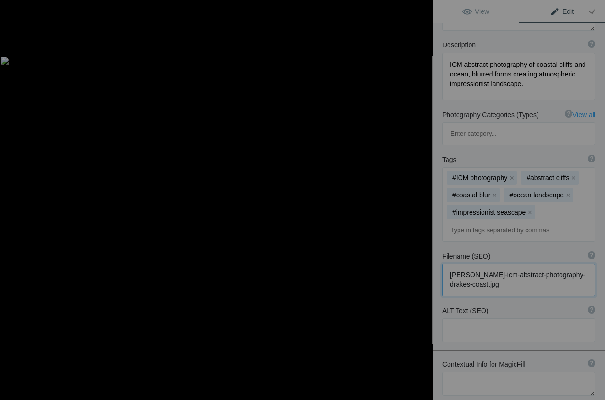
type textarea "[PERSON_NAME]-icm-abstract-photography-drakes-coast.jpg"
click at [459, 319] on textarea at bounding box center [518, 331] width 153 height 24
paste textarea "ICM abstract photography of coastal cliffs and ocean with blurred textures – [P…"
type textarea "ICM abstract photography of coastal cliffs and ocean with blurred textures – [P…"
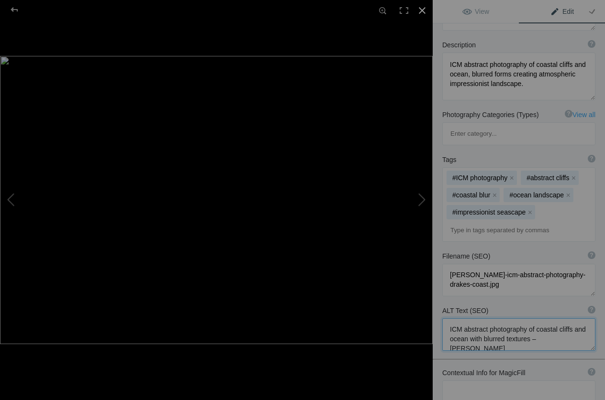
click at [422, 12] on div at bounding box center [421, 10] width 21 height 21
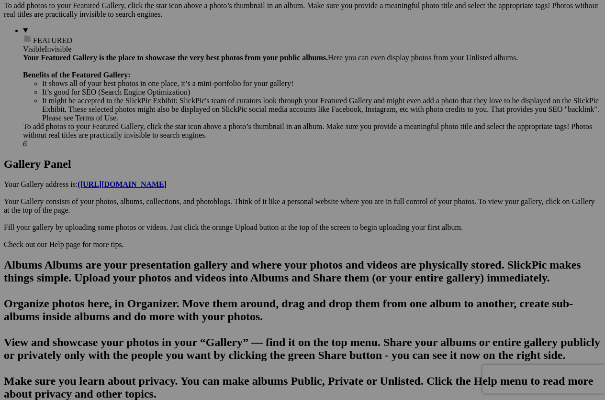
scroll to position [390, 0]
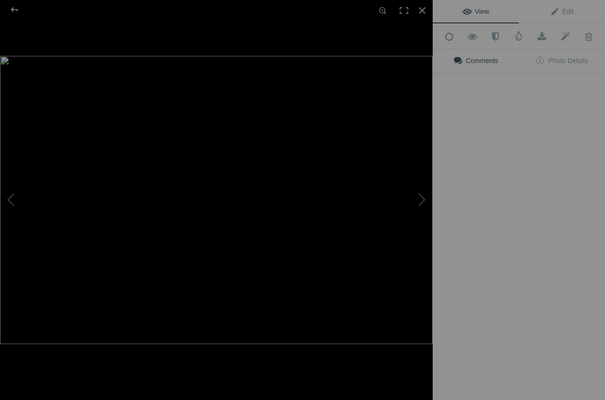
scroll to position [0, 0]
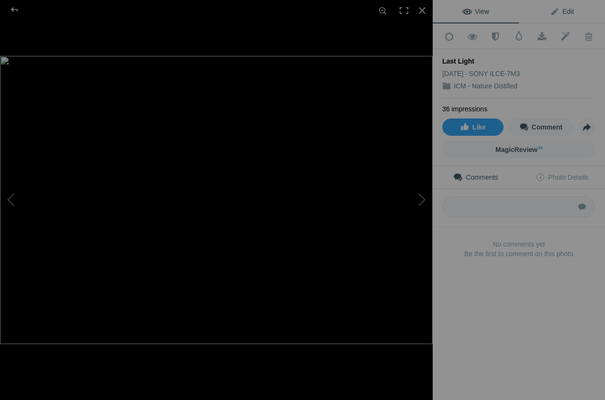
click at [561, 11] on span "Edit" at bounding box center [562, 12] width 24 height 8
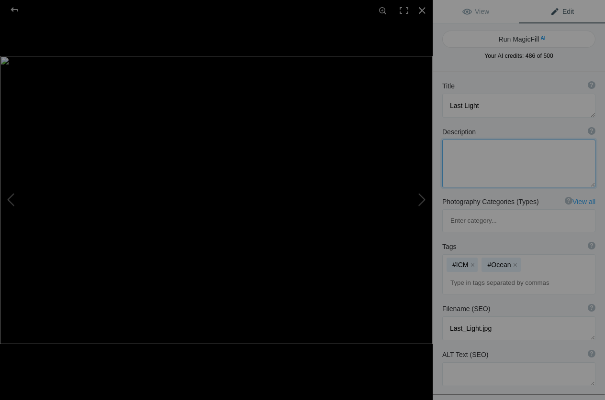
click at [468, 159] on textarea at bounding box center [518, 164] width 153 height 48
paste textarea "ICM abstract photography of hillside landscape at sunset, blurred golden glow f…"
type textarea "ICM abstract photography of hillside landscape at sunset, blurred golden glow f…"
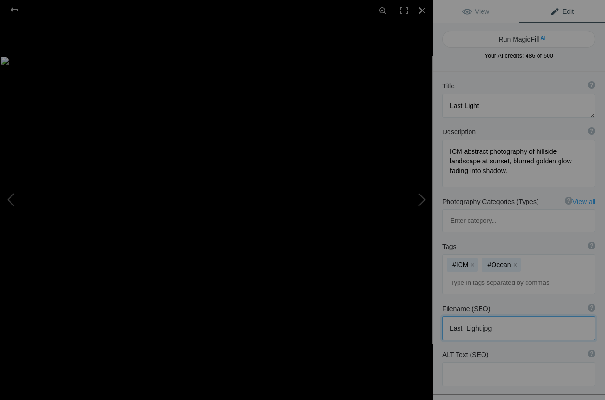
click at [504, 317] on textarea at bounding box center [518, 329] width 153 height 24
click at [518, 262] on button "x" at bounding box center [515, 265] width 7 height 7
click at [494, 255] on div "#ICM x" at bounding box center [518, 274] width 152 height 39
click at [484, 275] on input at bounding box center [518, 283] width 143 height 17
type input "abstract hillside"
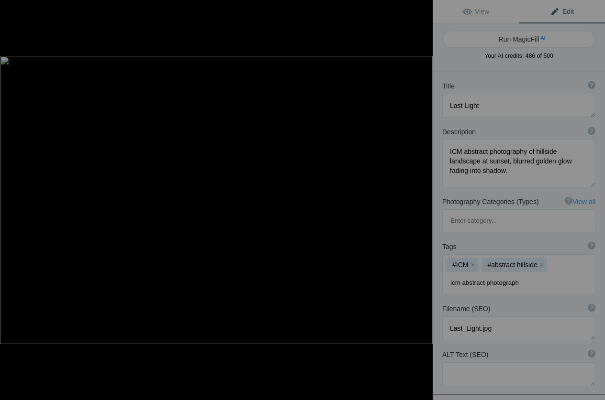
type input "icm abstract photography"
type input "golden sunset"
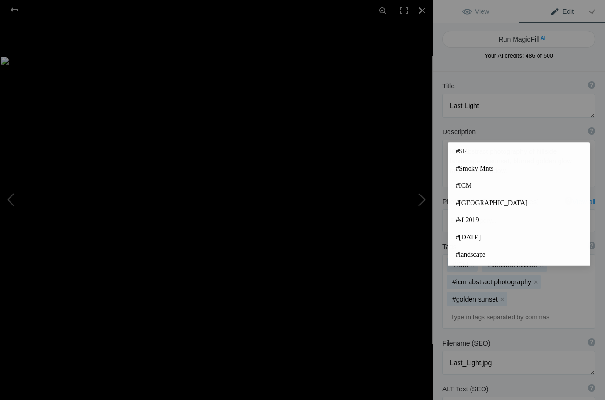
click at [458, 334] on div "Filename (SEO) ? Choose a clear, descriptive filename that accurately represent…" at bounding box center [518, 357] width 172 height 46
click at [469, 309] on input at bounding box center [518, 317] width 143 height 17
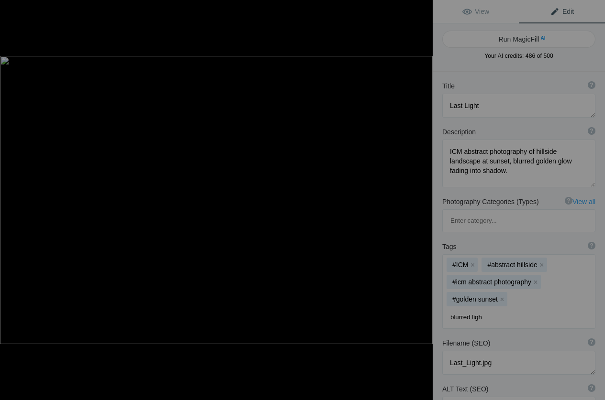
type input "blurred light"
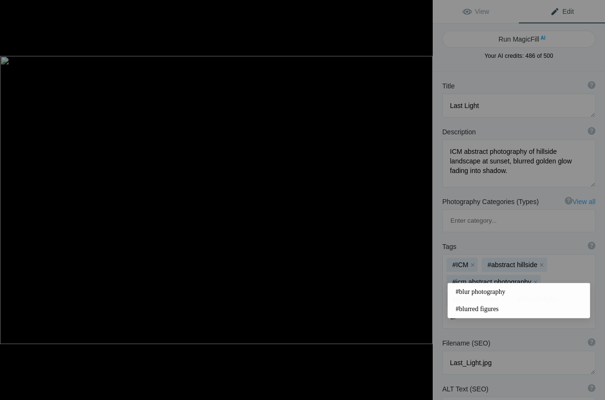
type input "b"
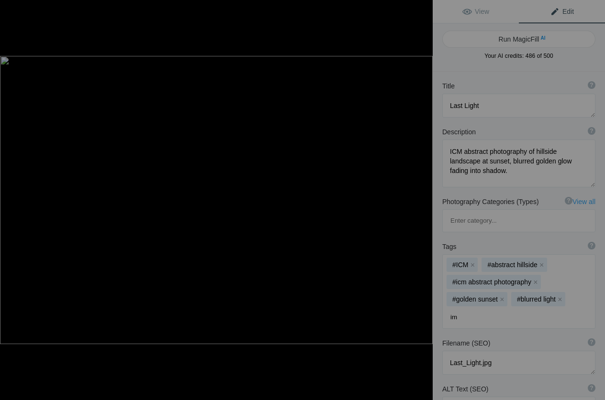
type input "i"
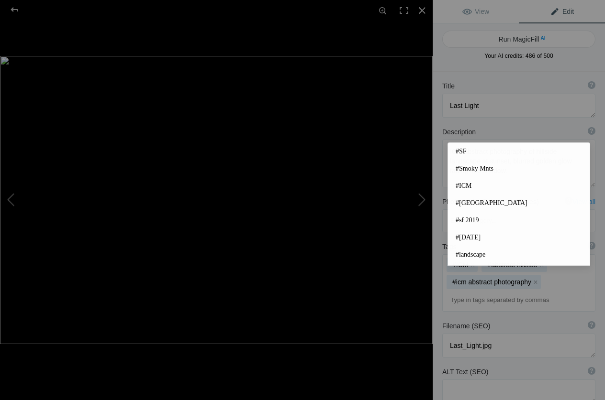
click at [504, 321] on div "Filename (SEO) ? Choose a clear, descriptive filename that accurately represent…" at bounding box center [518, 326] width 153 height 10
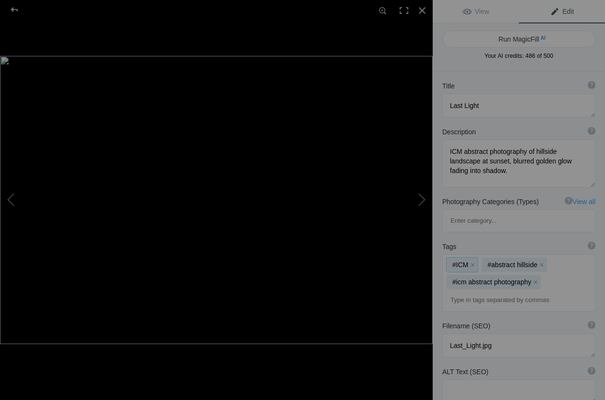
drag, startPoint x: 545, startPoint y: 238, endPoint x: 550, endPoint y: 241, distance: 5.6
click at [546, 255] on div "#ICM x #abstract hillside x #icm abstract photography x" at bounding box center [518, 283] width 152 height 56
click at [516, 292] on input at bounding box center [518, 300] width 143 height 17
type input "landscape impressionsim"
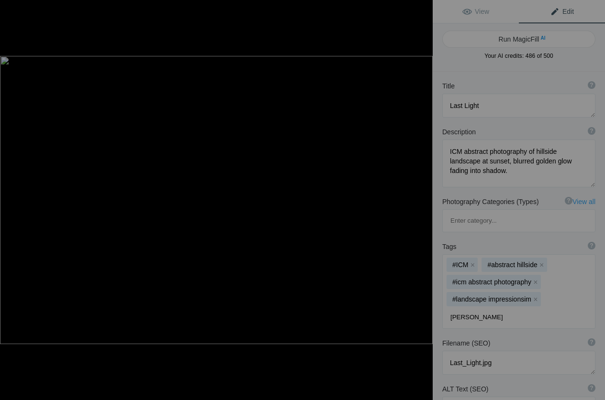
type input "[PERSON_NAME]."
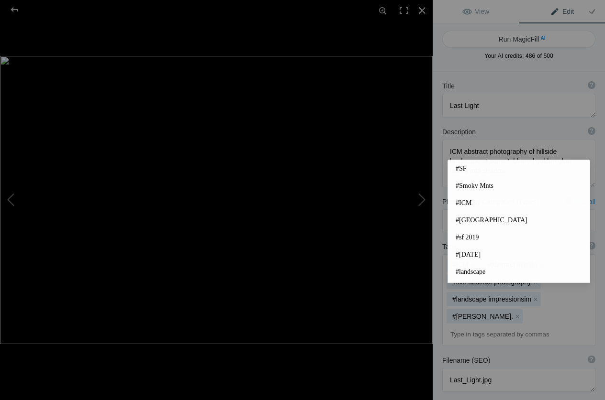
click at [509, 356] on div "Filename (SEO) ? Choose a clear, descriptive filename that accurately represent…" at bounding box center [518, 361] width 153 height 10
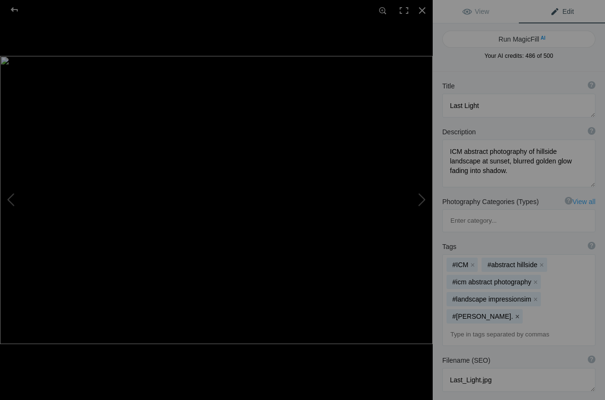
click at [514, 313] on button "x" at bounding box center [517, 316] width 7 height 7
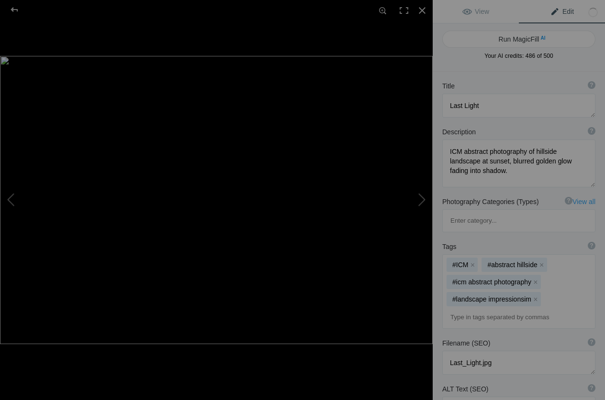
click at [486, 309] on input at bounding box center [518, 317] width 143 height 17
type input "[PERSON_NAME]"
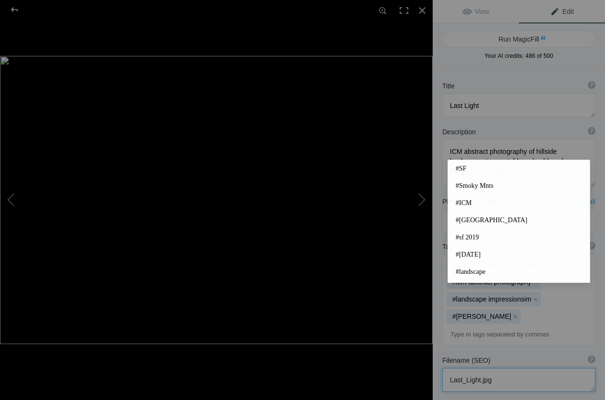
drag, startPoint x: 520, startPoint y: 341, endPoint x: 431, endPoint y: 337, distance: 89.5
click at [442, 368] on textarea at bounding box center [518, 380] width 153 height 24
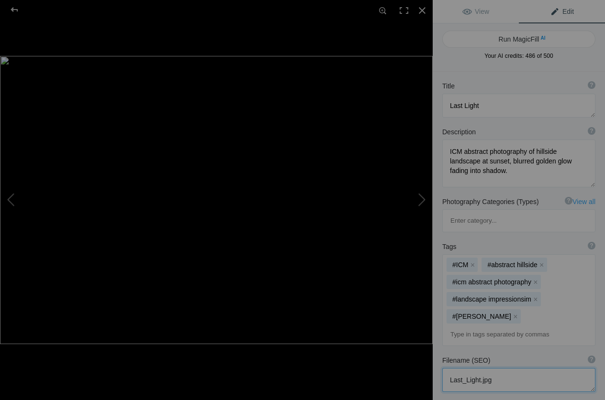
paste textarea "[PERSON_NAME]-icm-abstract-photography-last-light-hillside"
type textarea "[PERSON_NAME]-icm-abstract-photography-last-light-hillside.jpg"
paste textarea "ICM abstract photography of hillside at sunset with golden blurred light – [PER…"
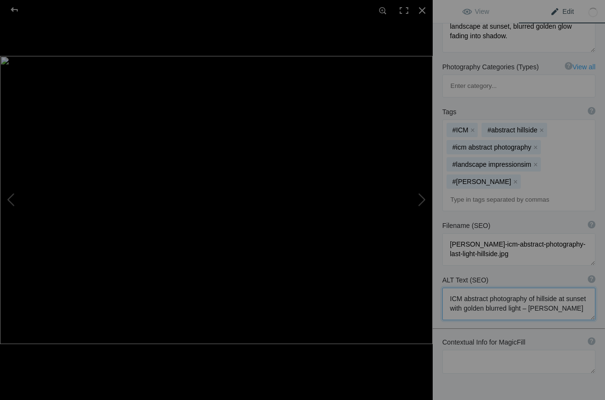
scroll to position [151, 0]
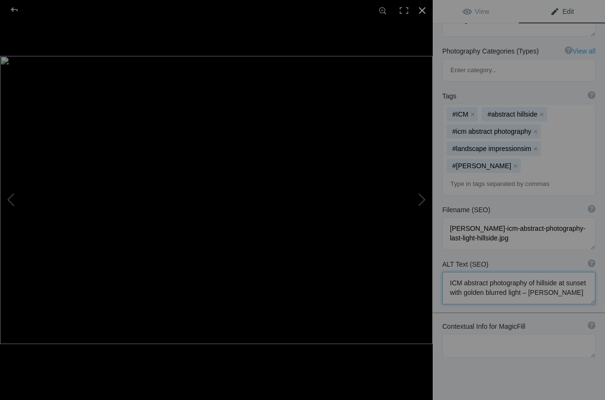
click at [423, 6] on div at bounding box center [421, 10] width 21 height 21
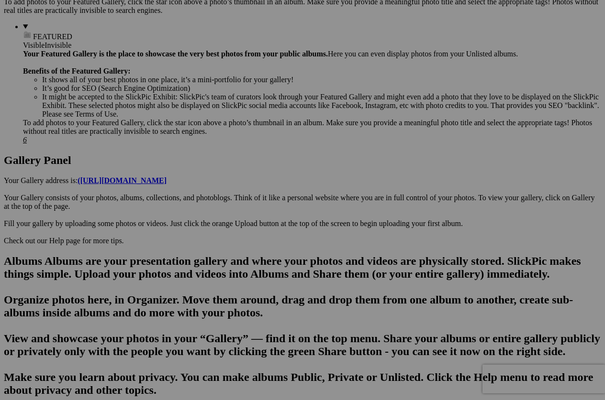
type textarea "ICM abstract photography of hillside at sunset with golden blurred light – [PER…"
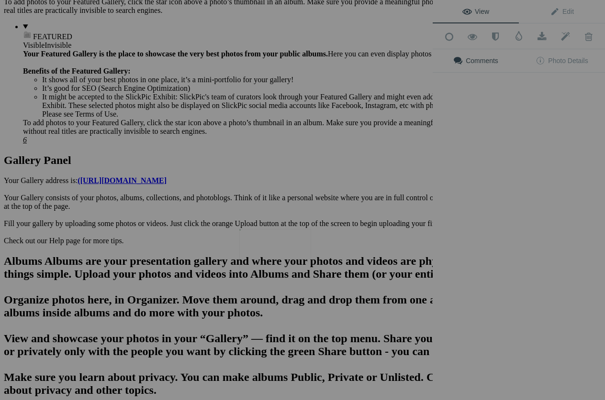
scroll to position [0, 0]
